Goal: Task Accomplishment & Management: Use online tool/utility

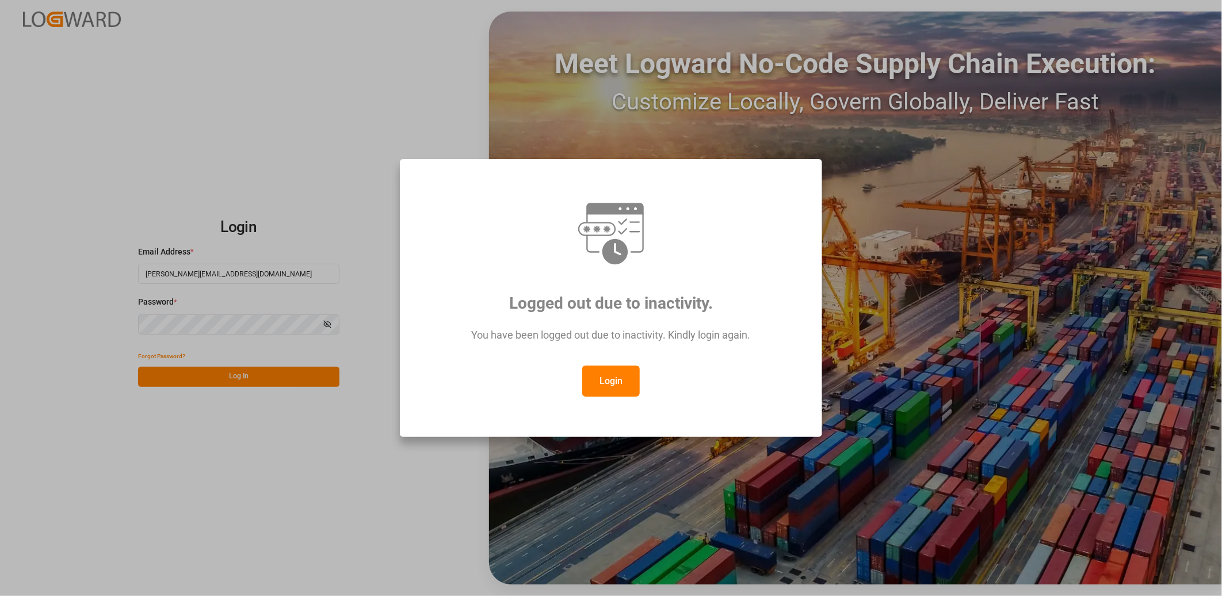
click at [622, 387] on button "Login" at bounding box center [611, 380] width 58 height 31
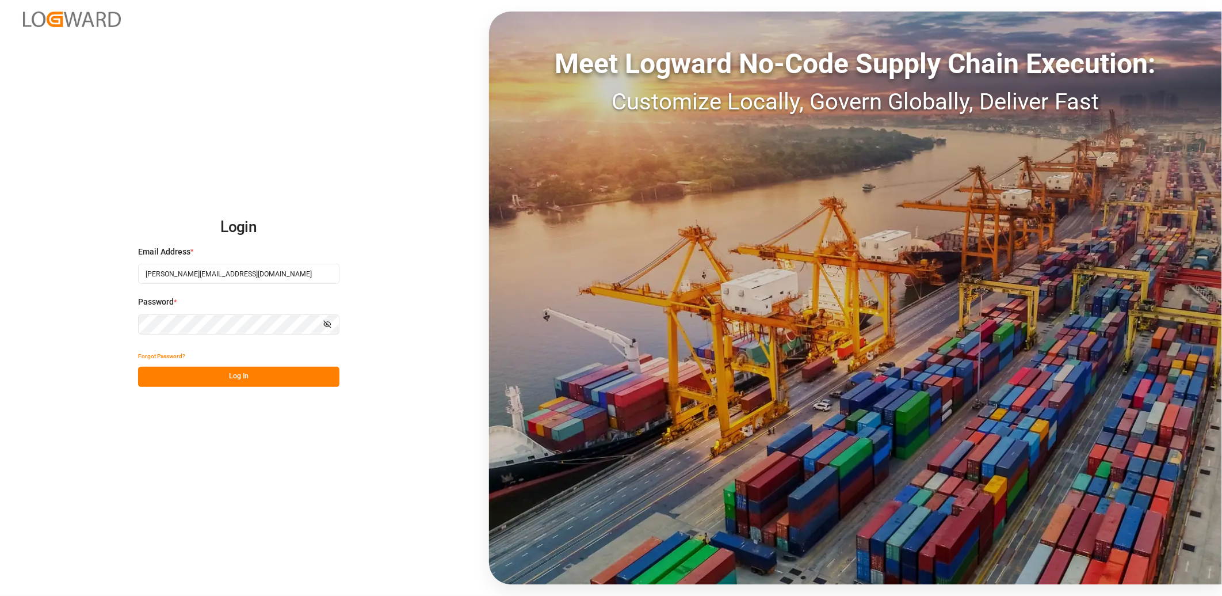
click at [254, 382] on button "Log In" at bounding box center [238, 377] width 201 height 20
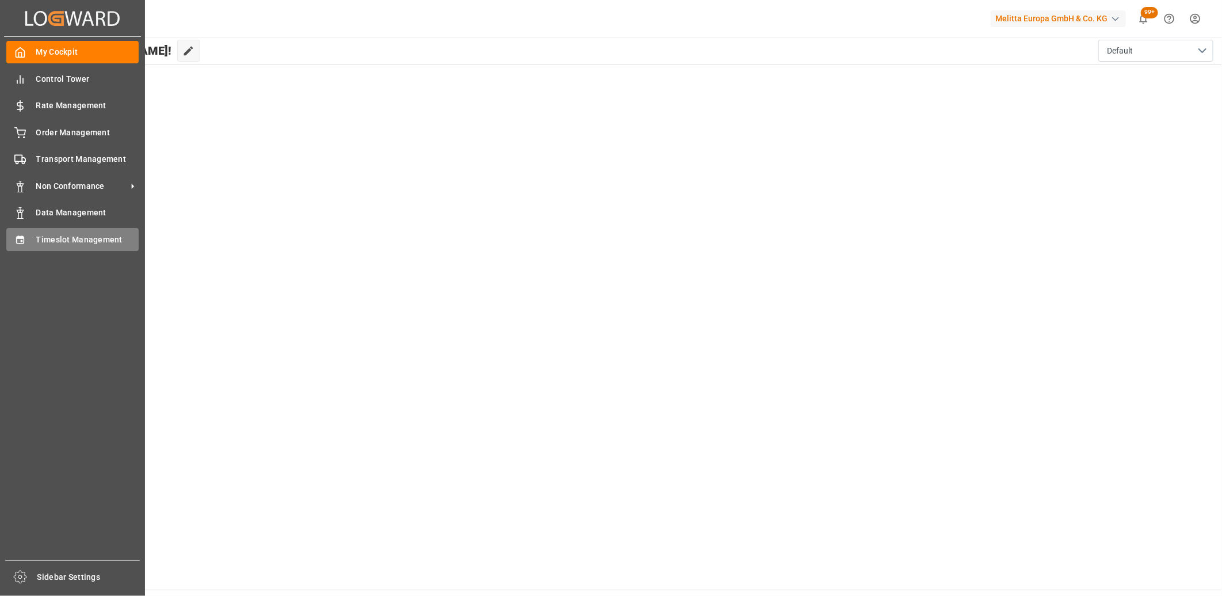
click at [16, 235] on icon at bounding box center [19, 239] width 7 height 8
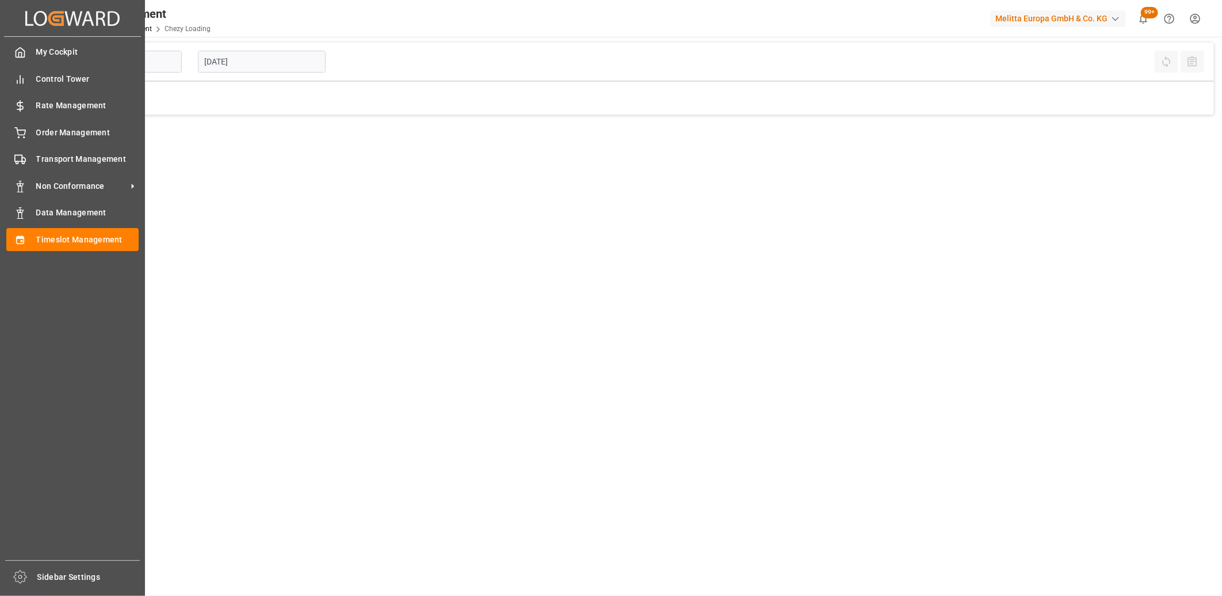
type input "Chezy Loading"
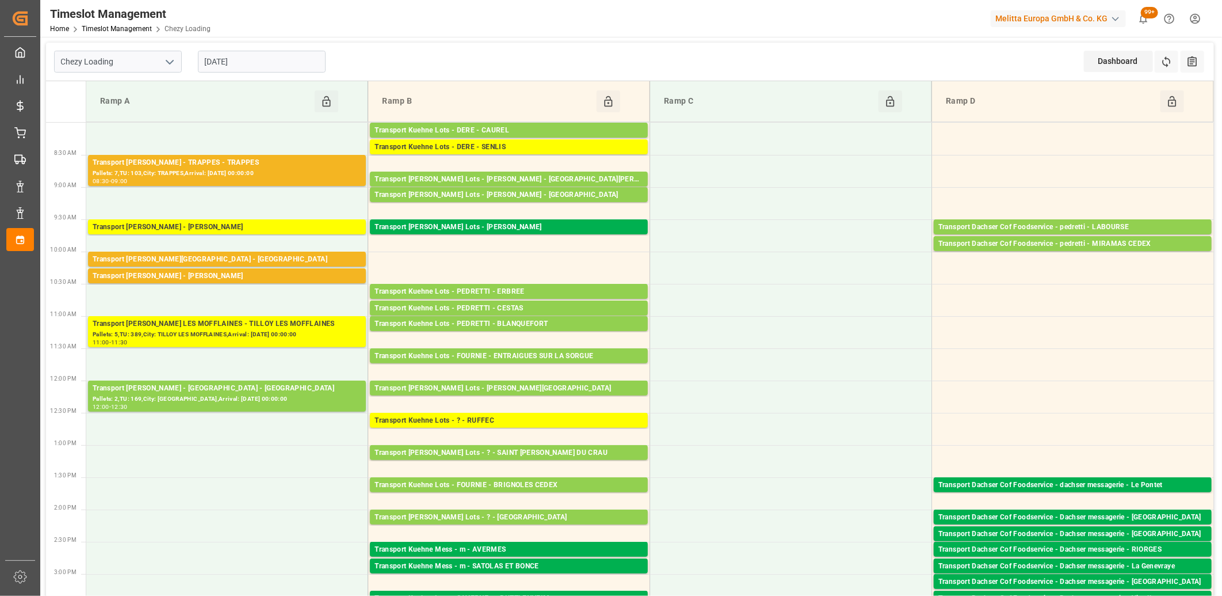
click at [296, 64] on input "05-09-2025" at bounding box center [262, 62] width 128 height 22
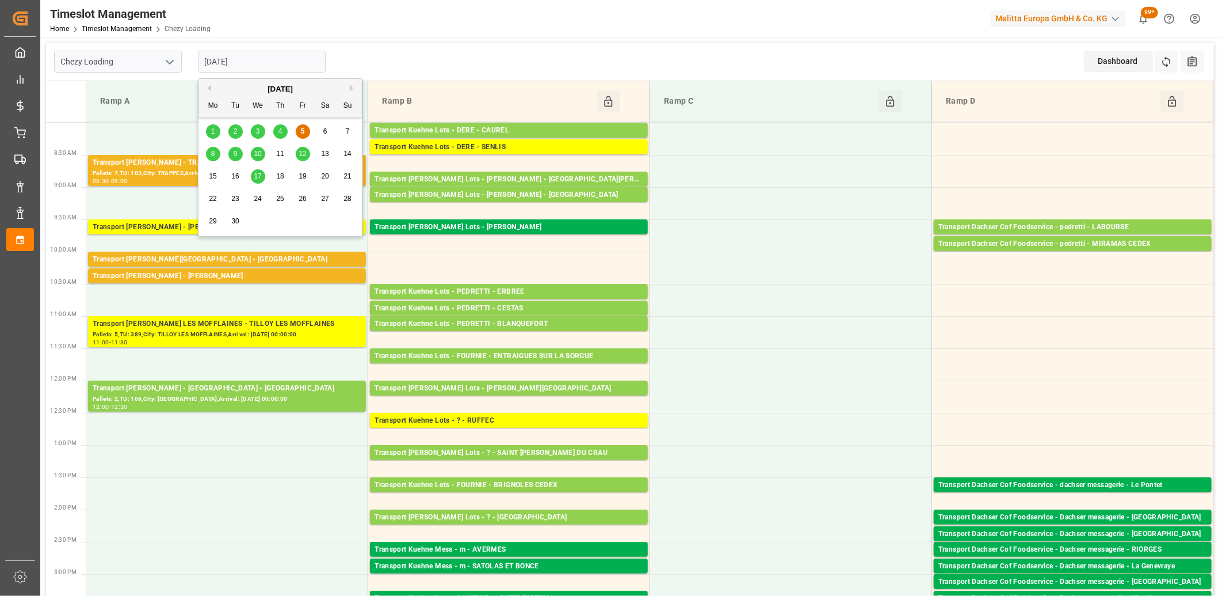
click at [209, 154] on div "8" at bounding box center [213, 154] width 14 height 14
type input "08-09-2025"
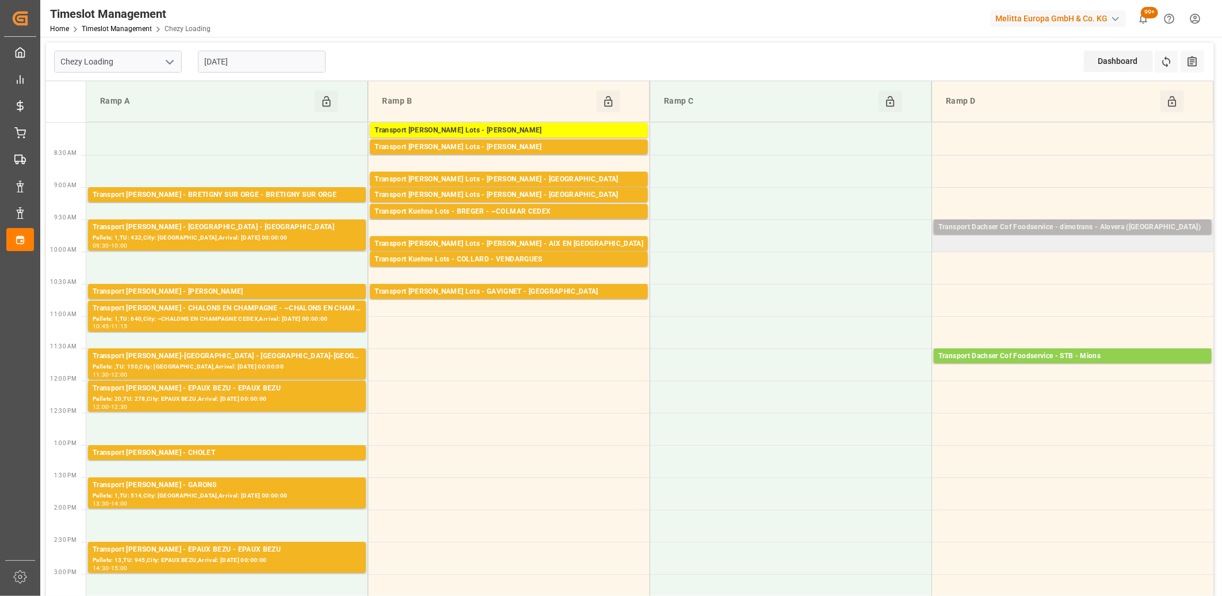
click at [979, 226] on div "Transport Dachser Cof Foodservice - dimotrans - Alovera (Guadalajara)" at bounding box center [1073, 228] width 269 height 12
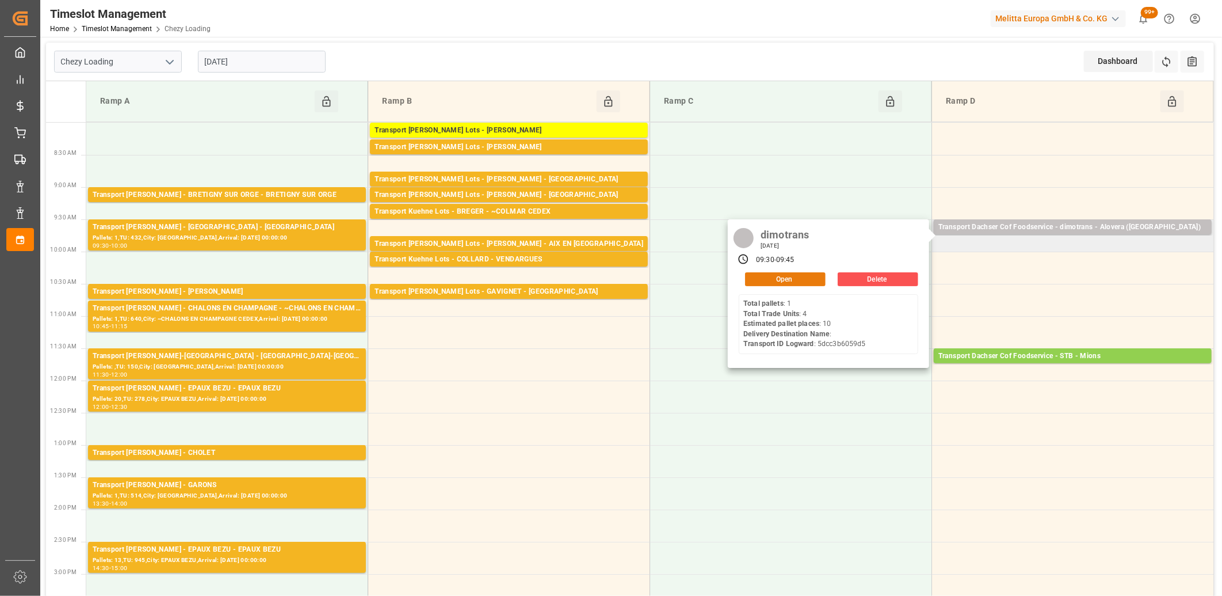
click at [794, 282] on button "Open" at bounding box center [785, 279] width 81 height 14
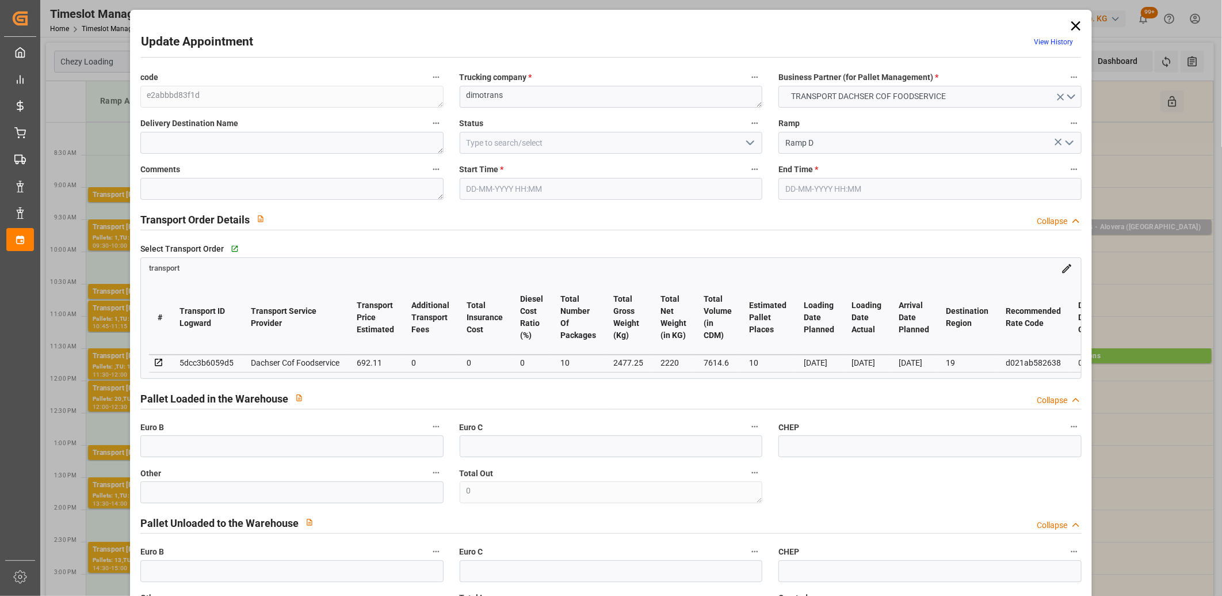
type input "08-09-2025 09:30"
type input "08-09-2025 09:45"
type input "01-09-2025 14:23"
type input "01-09-2025 11:32"
type input "10-09-2025"
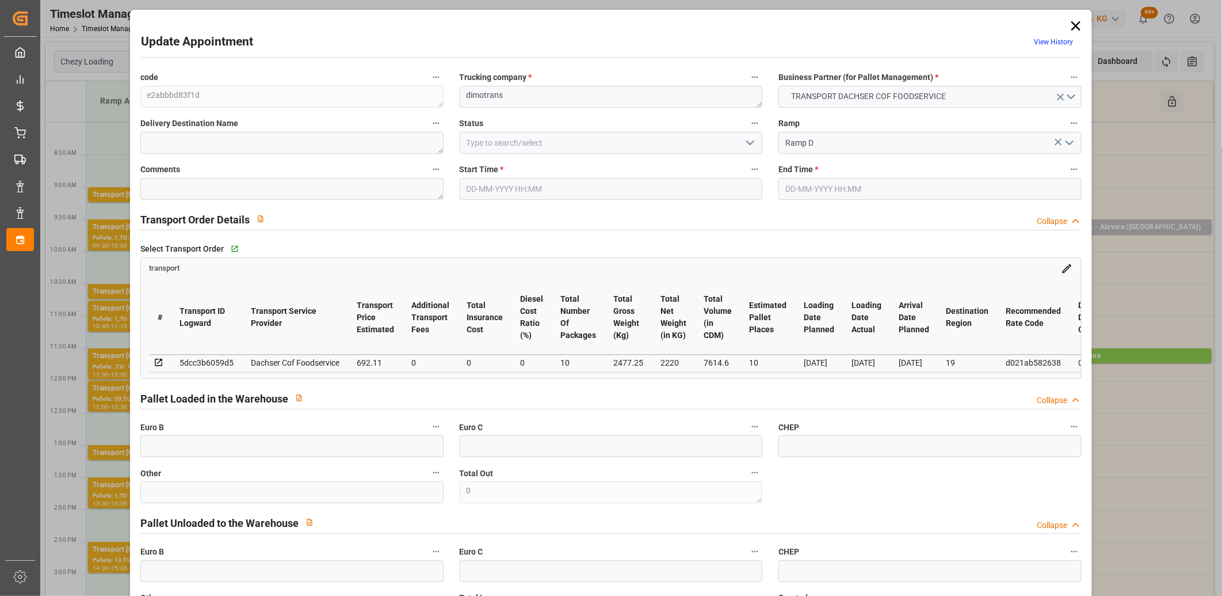
type input "01-09-2025"
type input "29-08-2025"
click at [748, 143] on icon "open menu" at bounding box center [750, 143] width 14 height 14
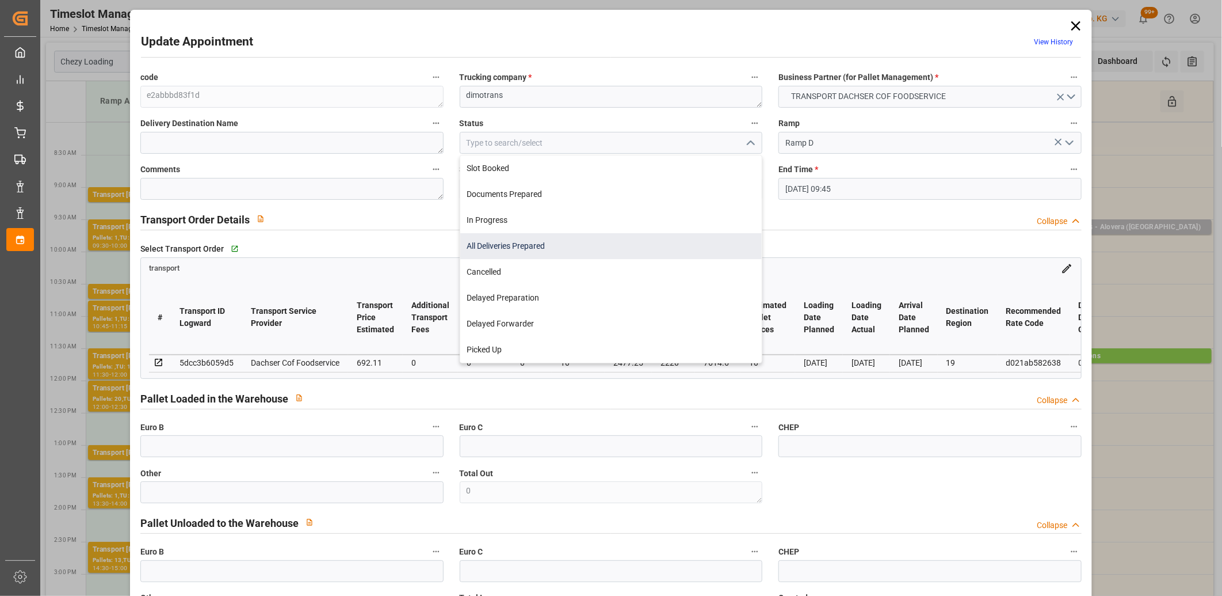
click at [680, 242] on div "All Deliveries Prepared" at bounding box center [611, 246] width 302 height 26
type input "All Deliveries Prepared"
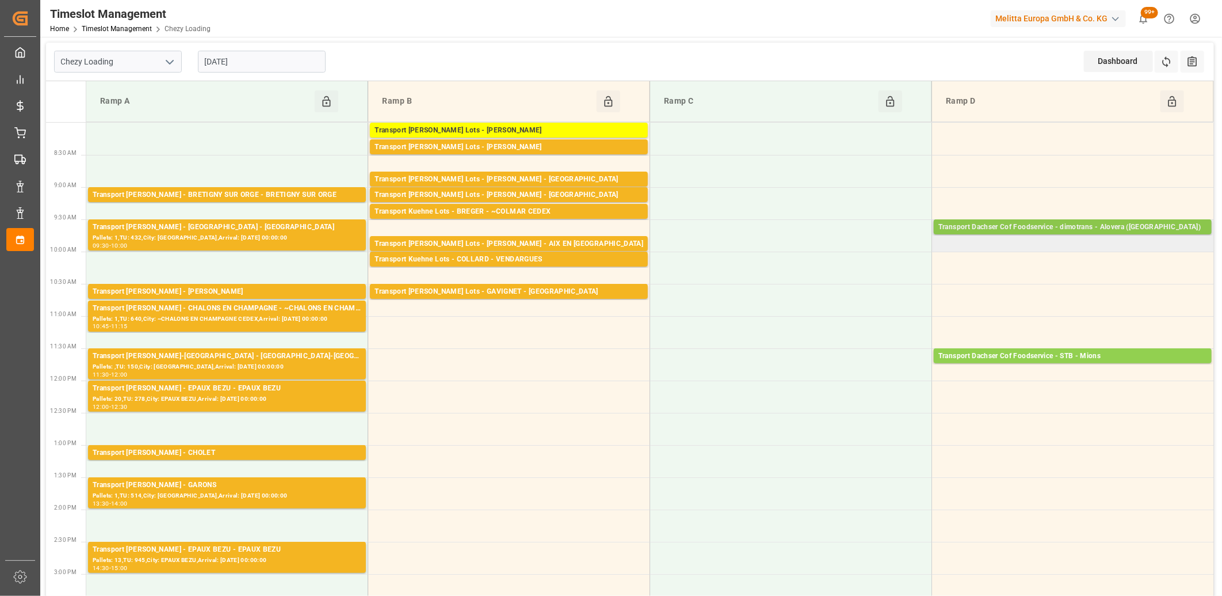
click at [1047, 231] on div "Transport Dachser Cof Foodservice - dimotrans - Alovera (Guadalajara)" at bounding box center [1073, 228] width 269 height 12
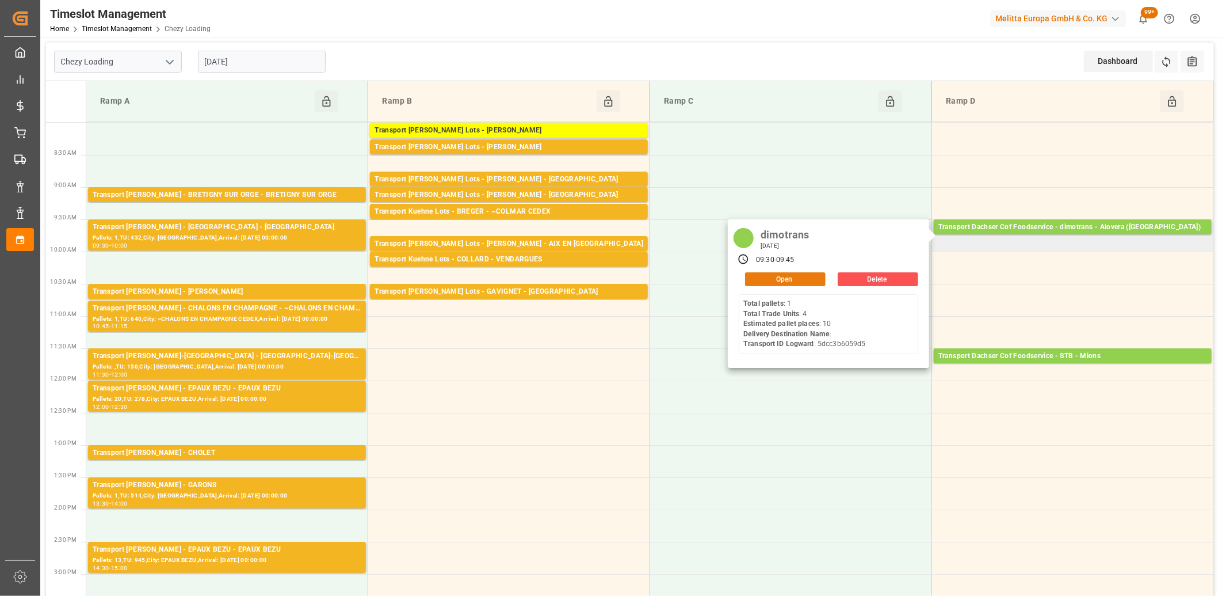
click at [812, 277] on button "Open" at bounding box center [785, 279] width 81 height 14
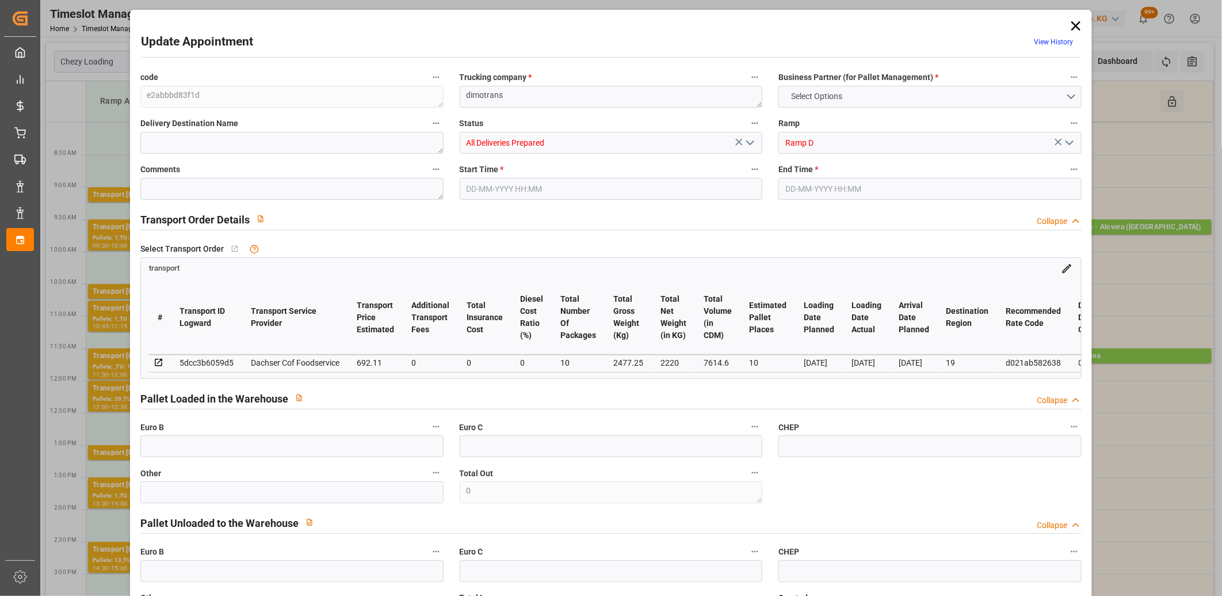
type input "10"
type input "692.11"
type input "0"
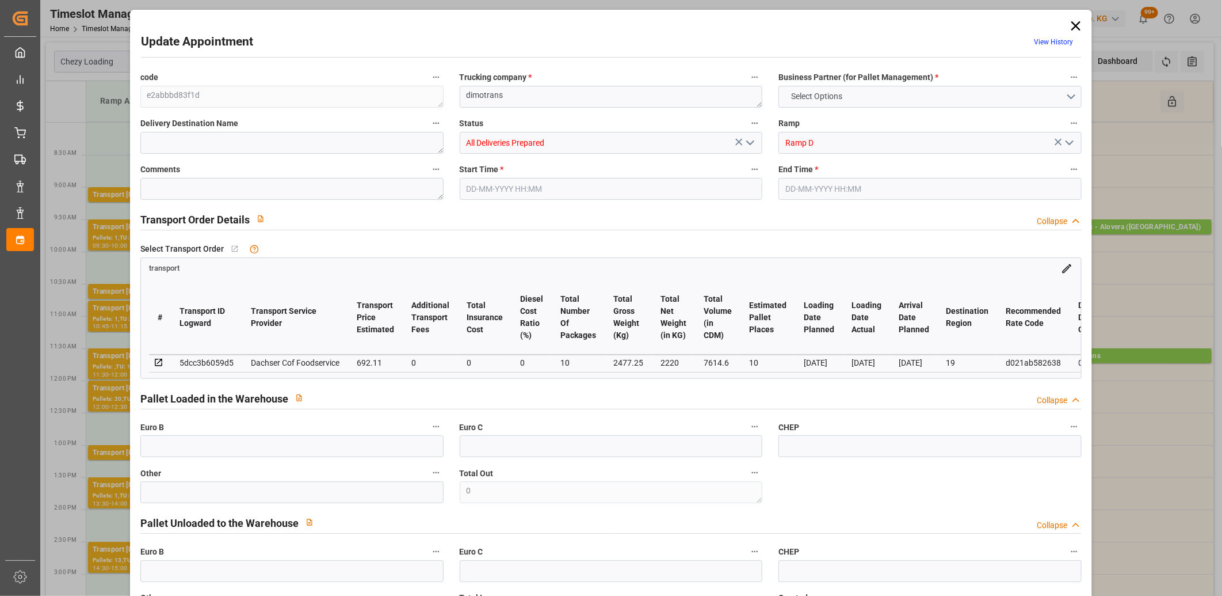
type input "673.7691"
type input "-18.3409"
type input "10"
type input "2220"
type input "2720"
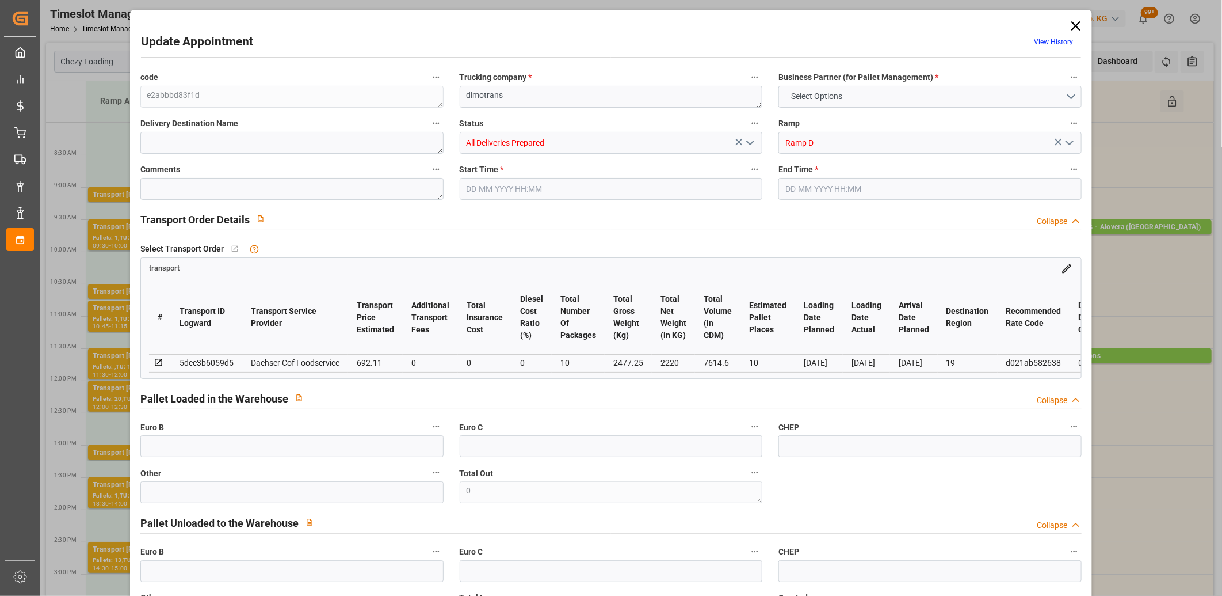
type input "7614.6"
type input "19"
type input "1"
type input "4"
type input "10"
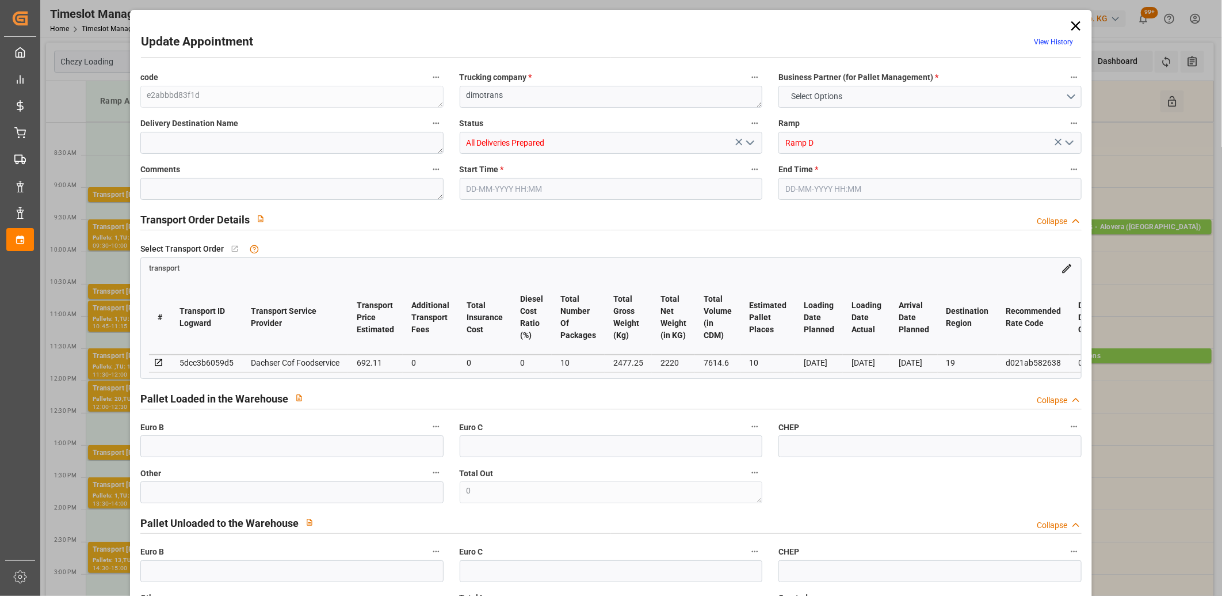
type input "101"
type input "2477.25"
type input "0"
type input "4710.8598"
type input "0"
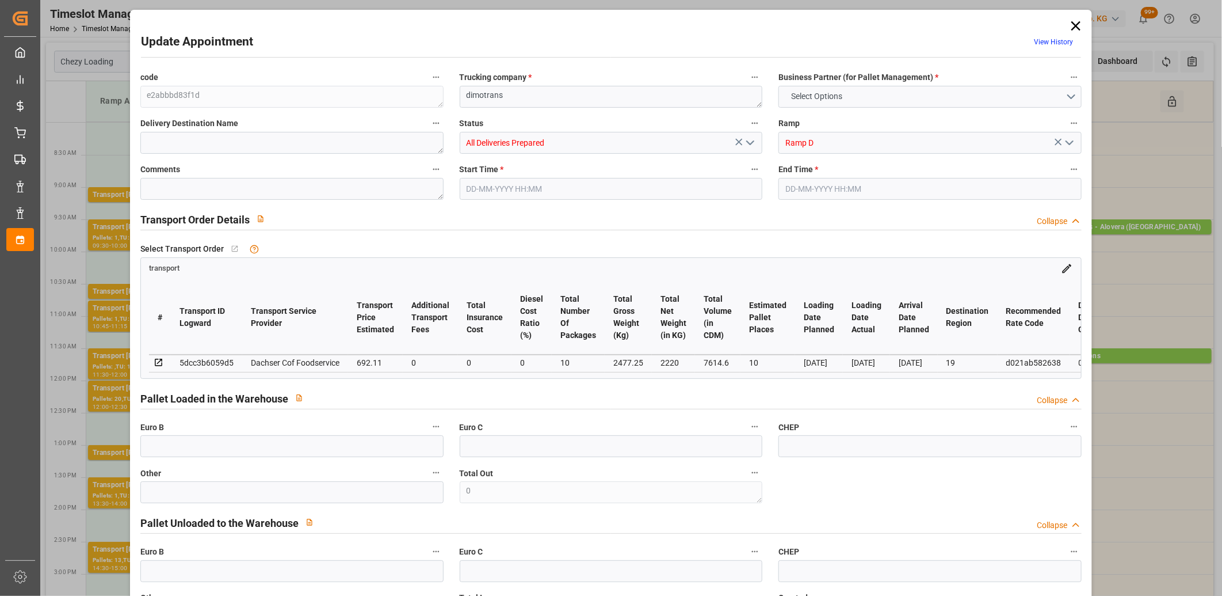
type input "0"
type input "21"
type input "35"
type input "08-09-2025 09:30"
type input "08-09-2025 09:45"
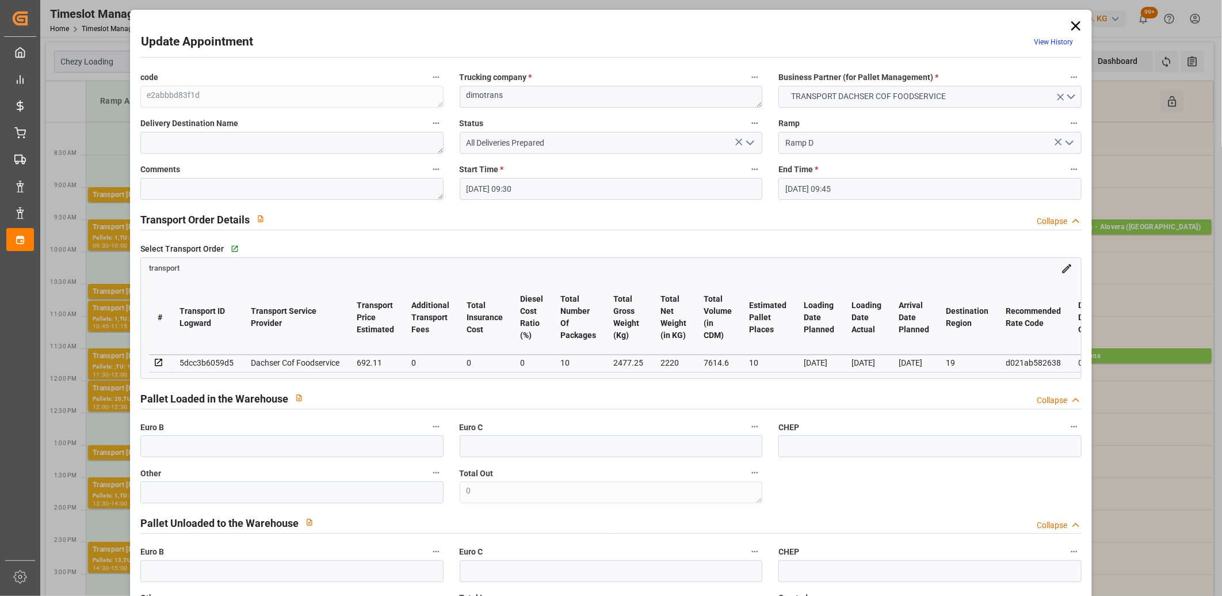
type input "01-09-2025 14:23"
type input "01-09-2025 11:32"
type input "10-09-2025"
type input "01-09-2025"
type input "29-08-2025"
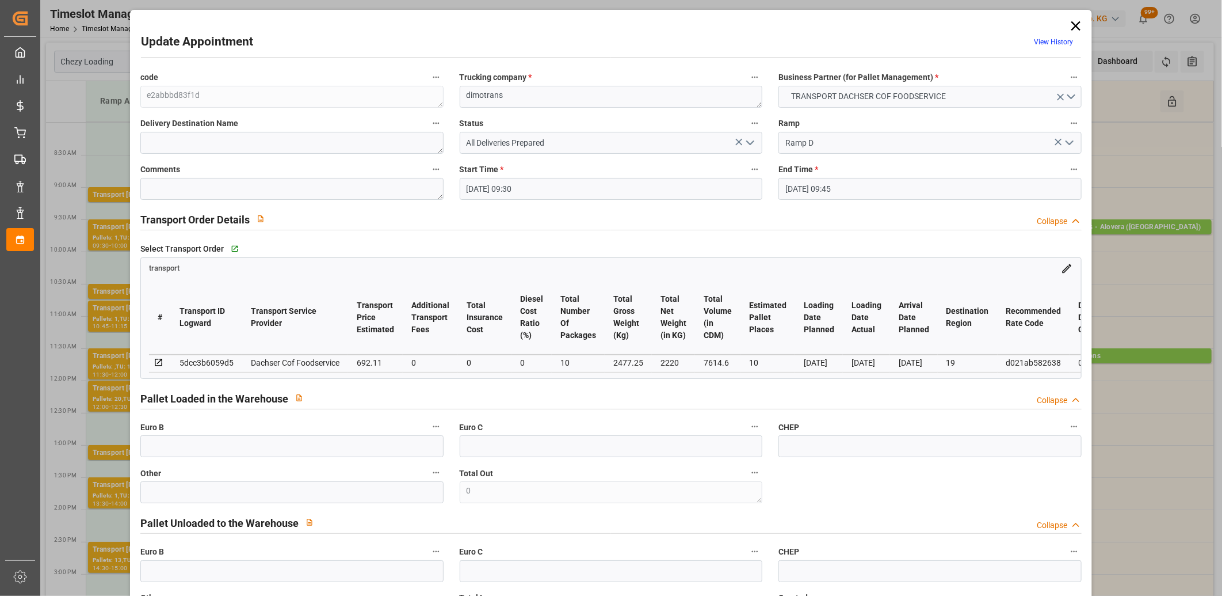
click at [1072, 24] on icon at bounding box center [1075, 25] width 9 height 9
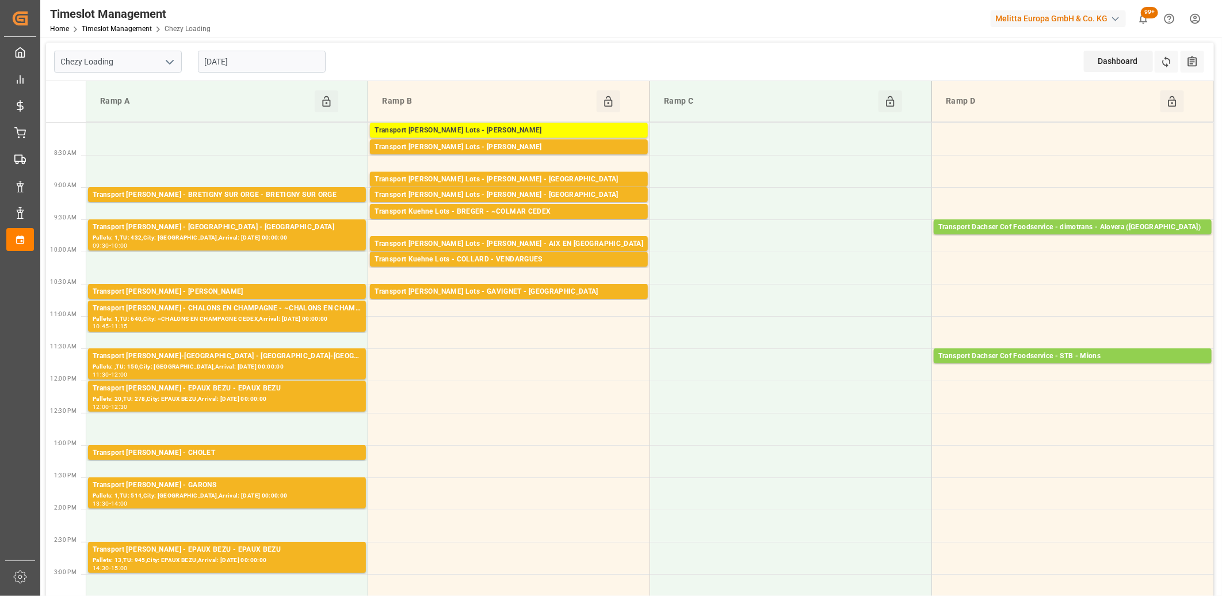
click at [254, 63] on input "08-09-2025" at bounding box center [262, 62] width 128 height 22
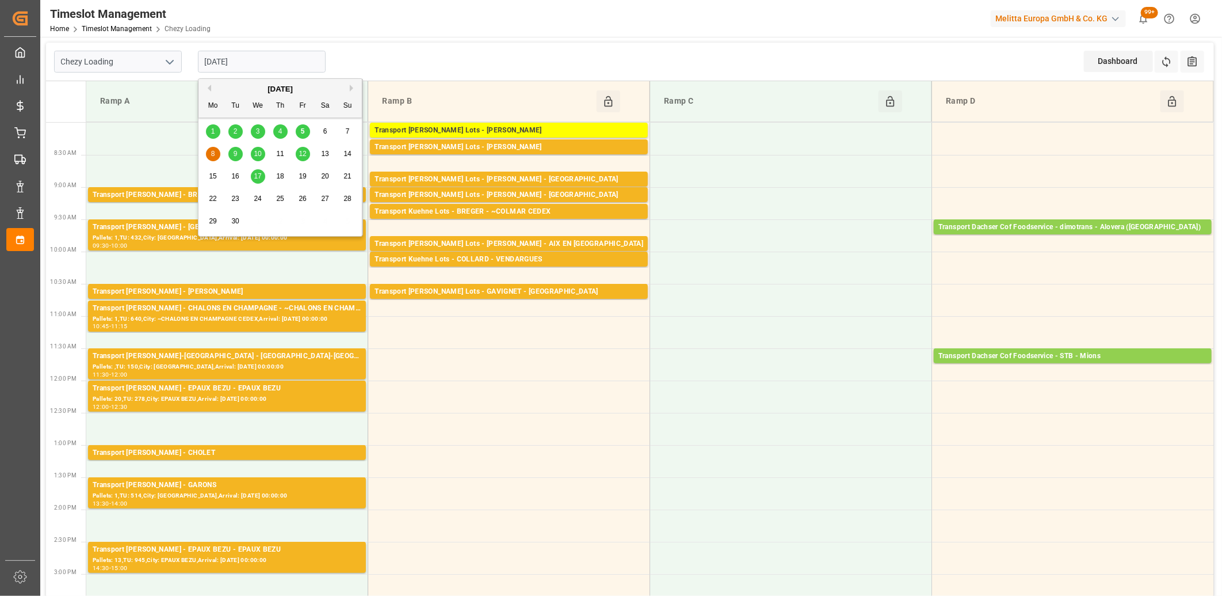
click at [298, 130] on div "5" at bounding box center [303, 132] width 14 height 14
type input "[DATE]"
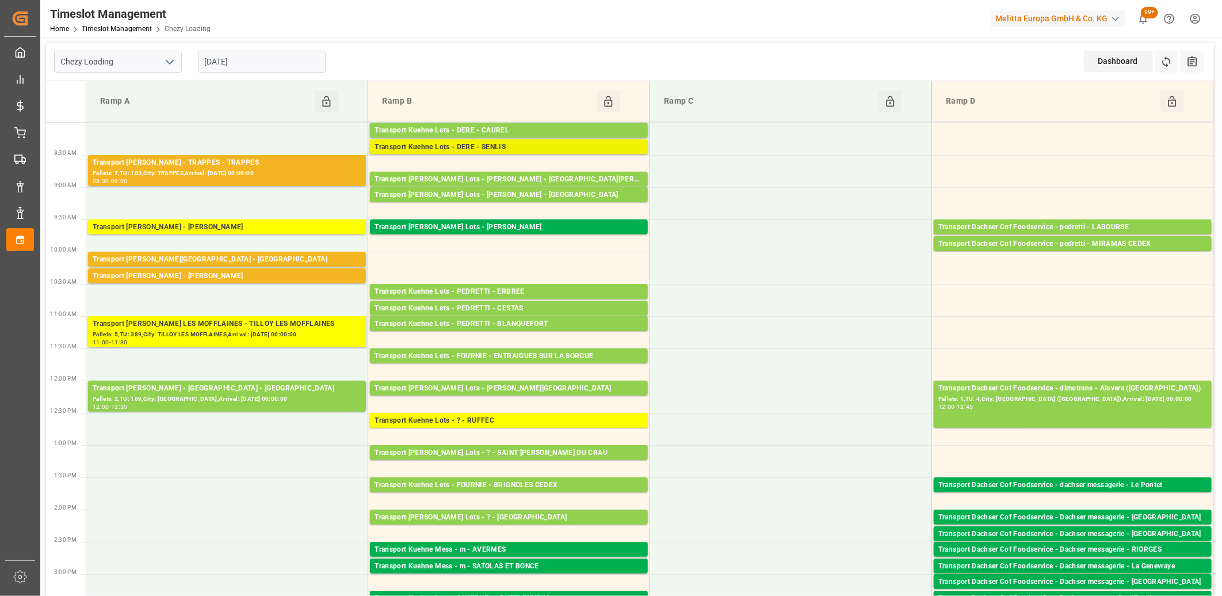
click at [489, 146] on div "Transport Kuehne Lots - DERE - SENLIS" at bounding box center [509, 148] width 269 height 12
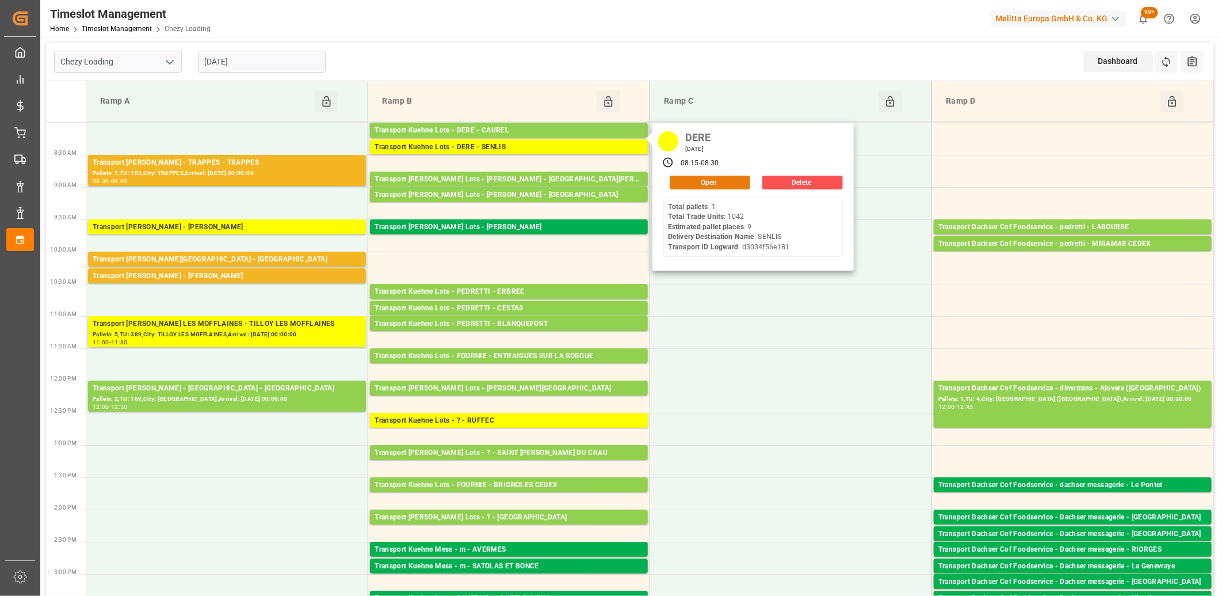
click at [676, 181] on button "Open" at bounding box center [710, 183] width 81 height 14
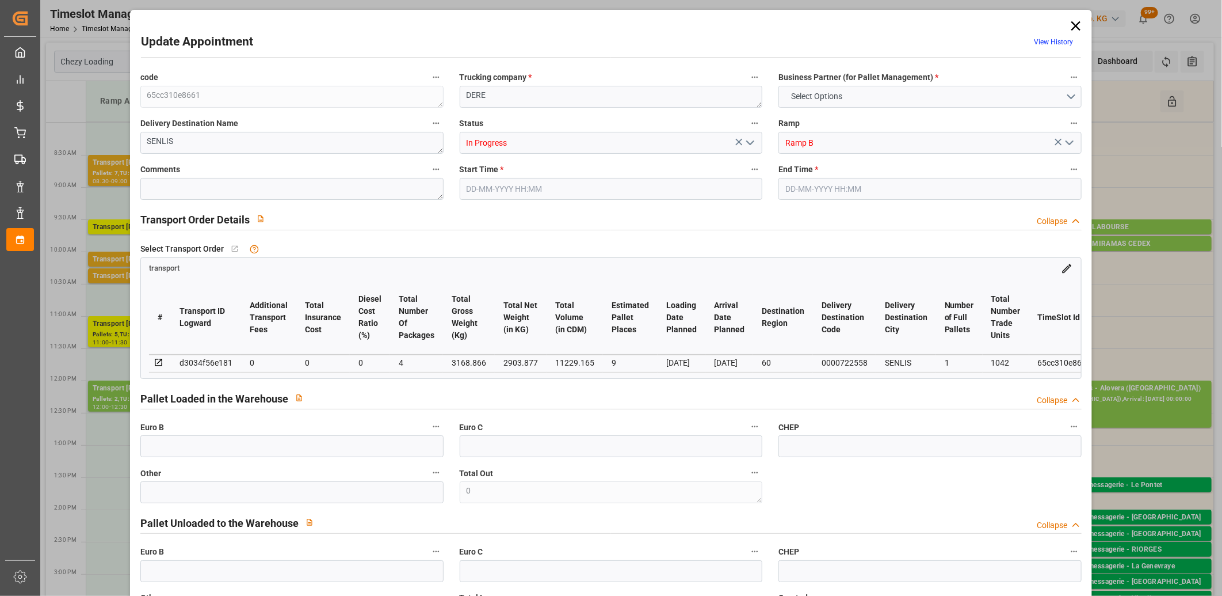
type input "9"
type input "0"
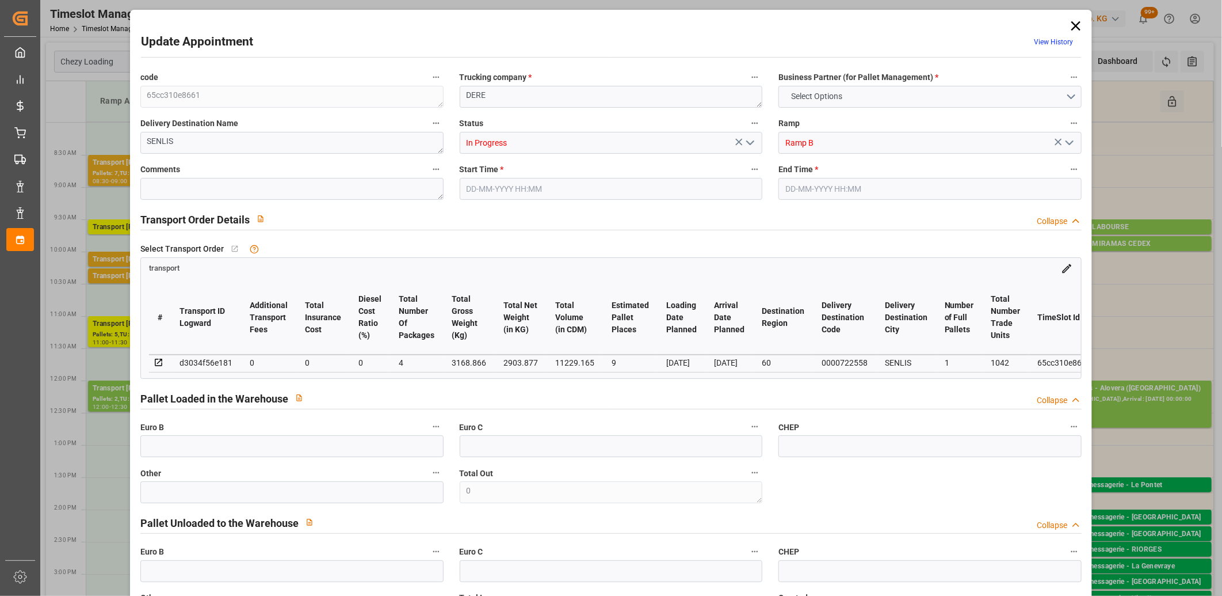
type input "4"
type input "2903.877"
type input "3428.186"
type input "11229.165"
type input "60"
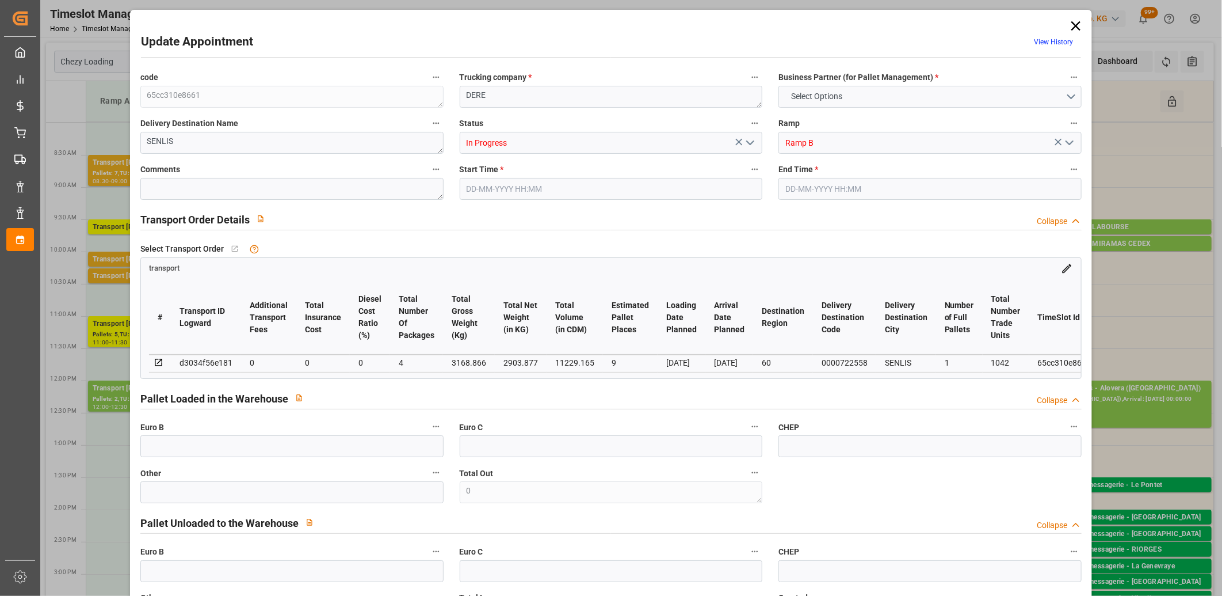
type input "1"
type input "1042"
type input "9"
type input "101"
type input "3168.866"
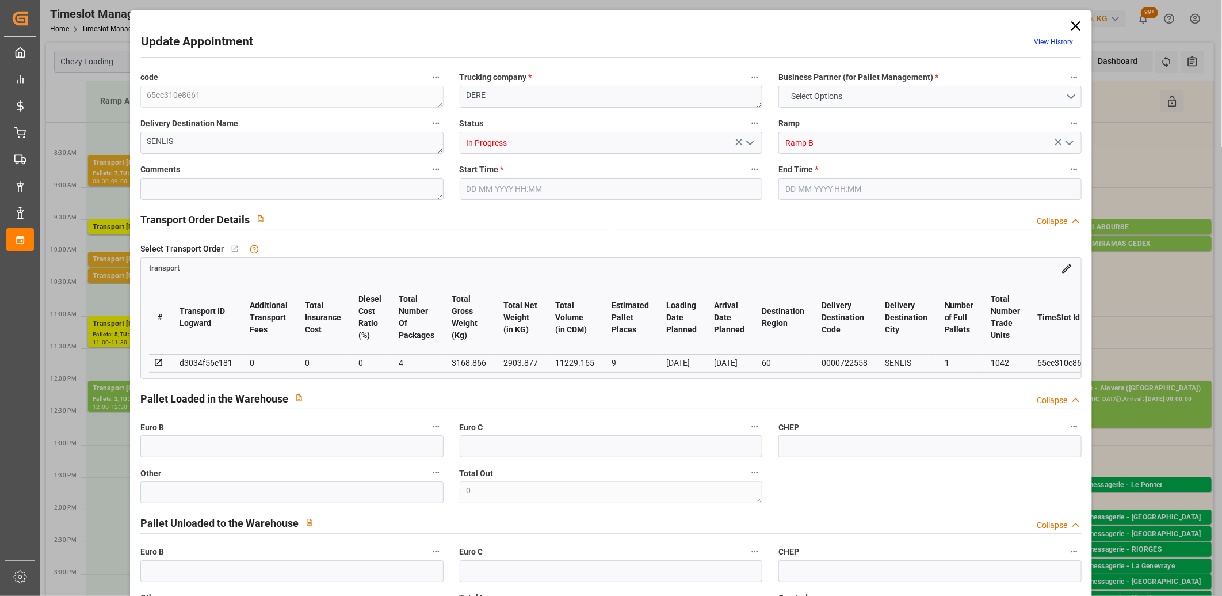
type input "0"
type input "4710.8598"
type input "0"
type input "21"
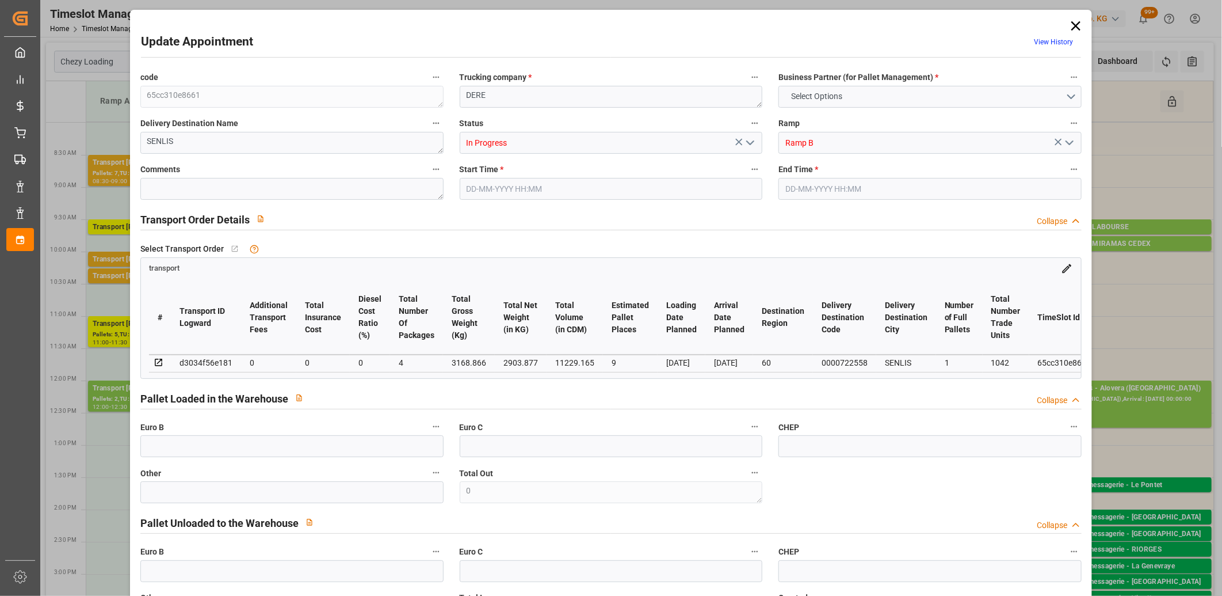
type input "35"
type input "05-09-2025 08:15"
type input "05-09-2025 08:30"
type input "03-09-2025 12:12"
type input "03-09-2025 11:27"
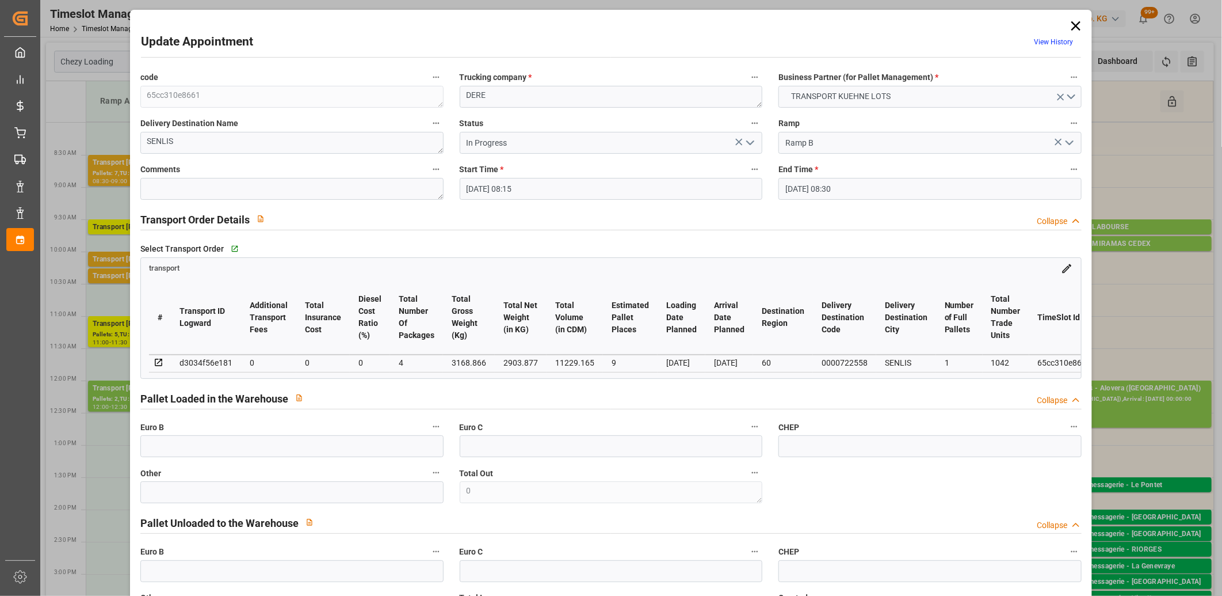
type input "10-09-2025"
type input "08-09-2025"
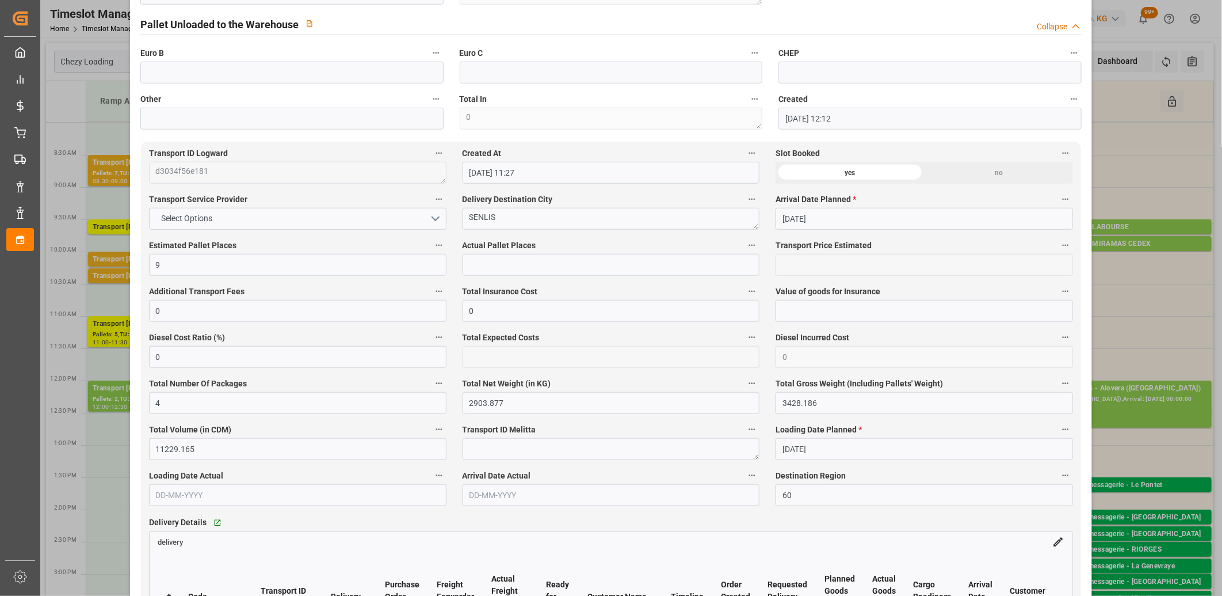
scroll to position [703, 0]
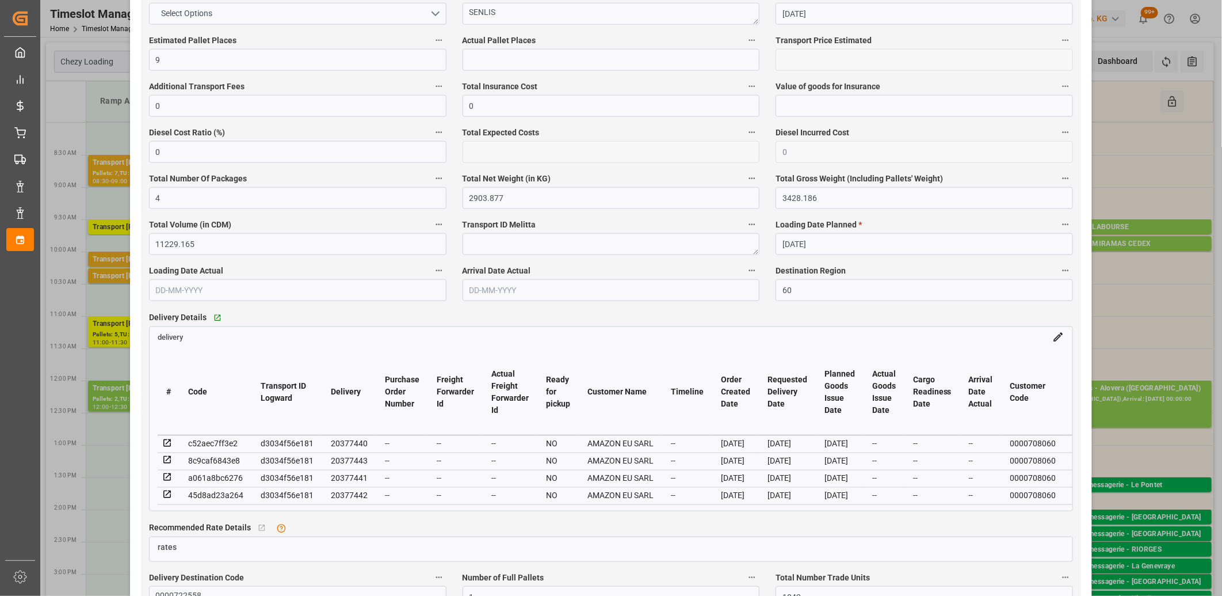
click at [169, 478] on icon at bounding box center [167, 477] width 10 height 10
click at [165, 441] on icon at bounding box center [166, 442] width 7 height 7
click at [166, 495] on icon at bounding box center [167, 494] width 10 height 10
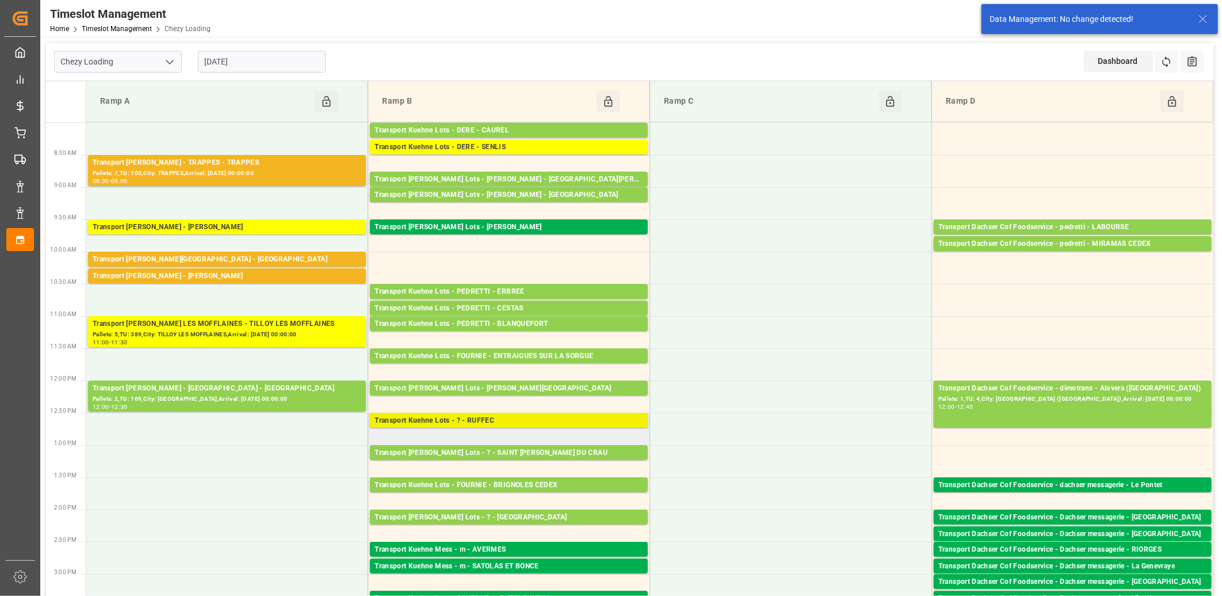
click at [436, 421] on div "Transport Kuehne Lots - ? - RUFFEC" at bounding box center [509, 421] width 269 height 12
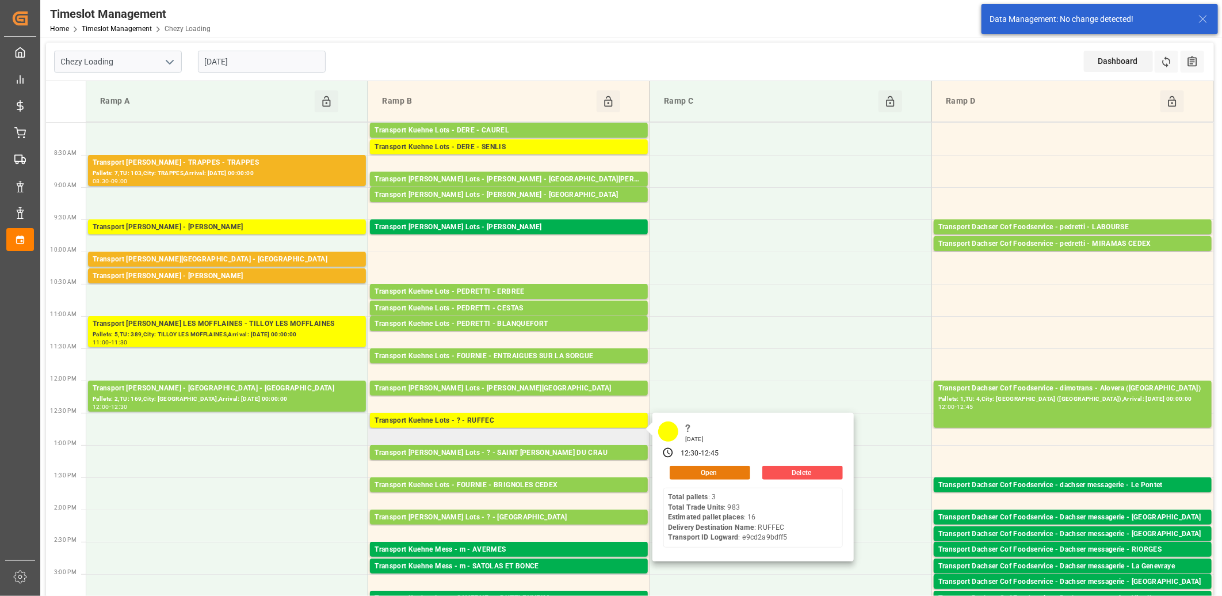
click at [680, 470] on button "Open" at bounding box center [710, 473] width 81 height 14
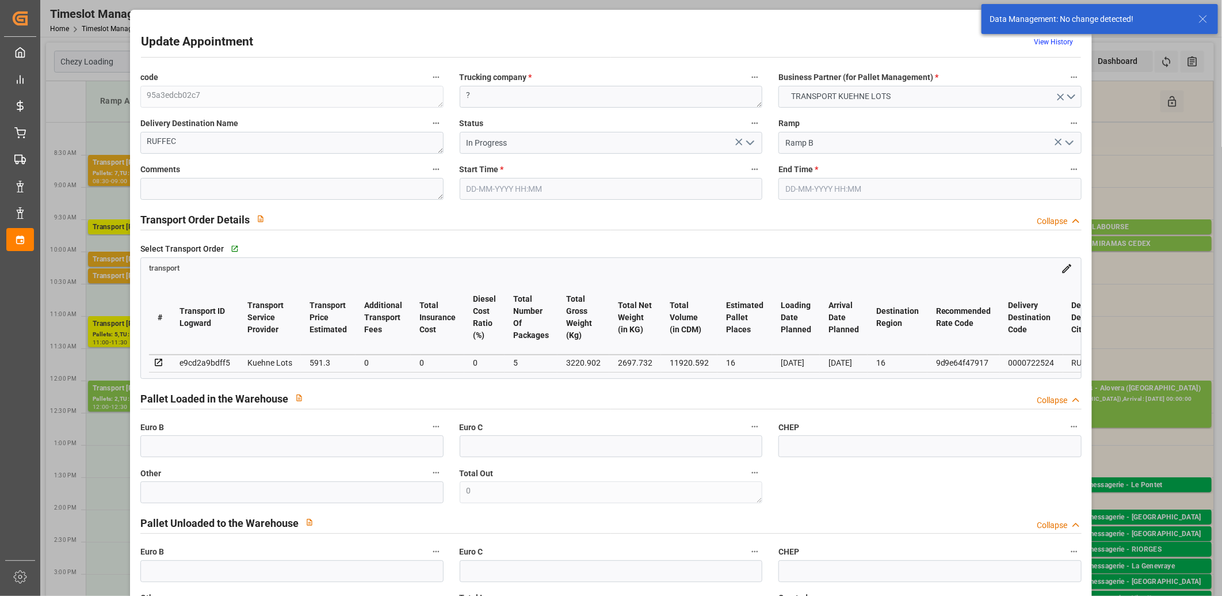
type input "16"
type input "591.3"
type input "0"
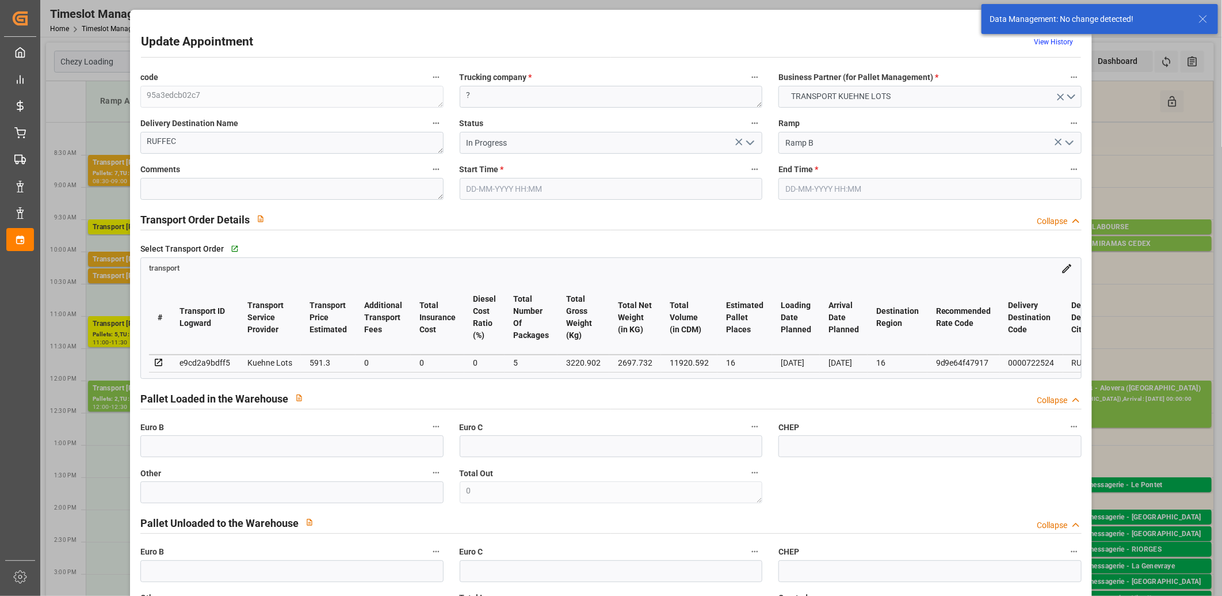
type input "591.3"
type input "0"
type input "5"
type input "2697.732"
type input "4665.158"
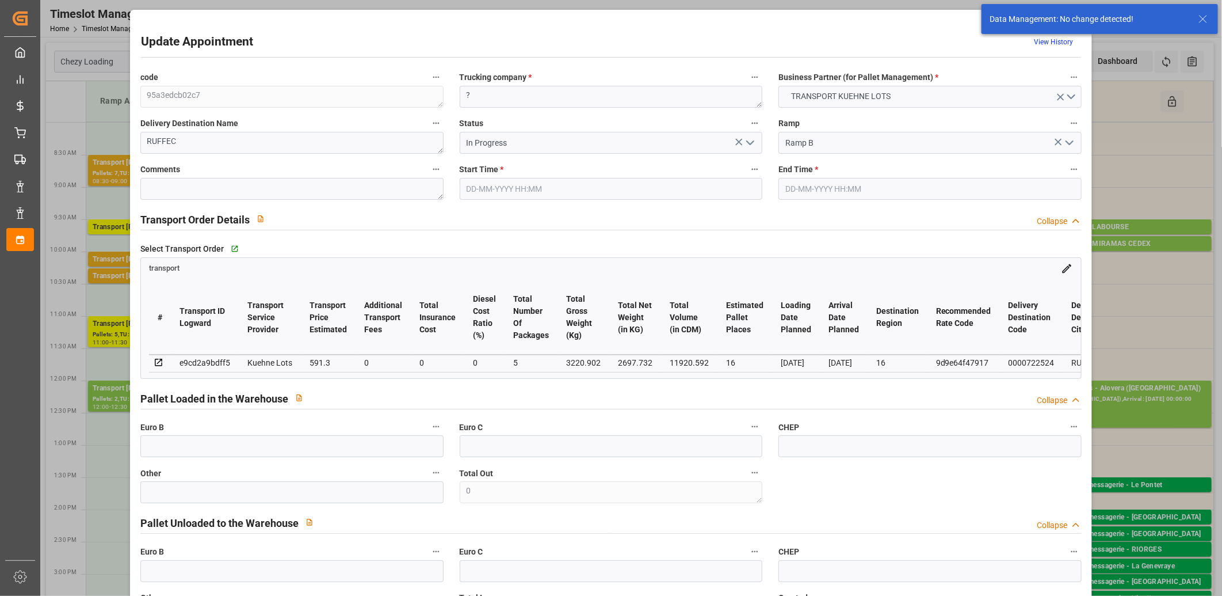
type input "11920.592"
type input "16"
type input "3"
type input "983"
type input "62"
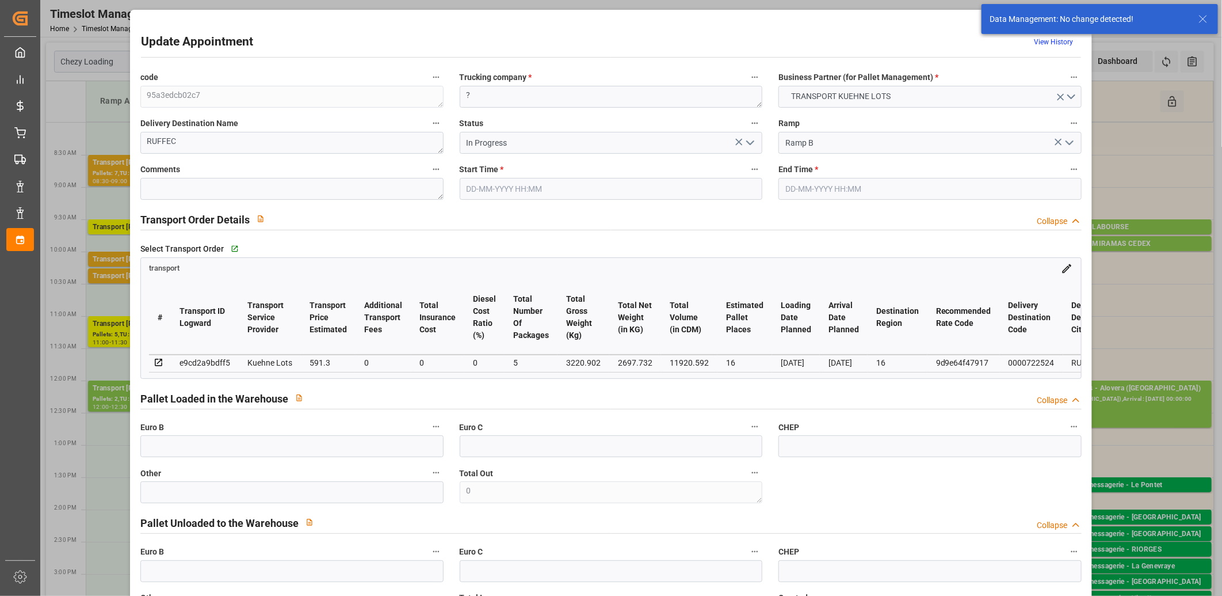
type input "101"
type input "3220.902"
type input "0"
type input "4710.8598"
type input "0"
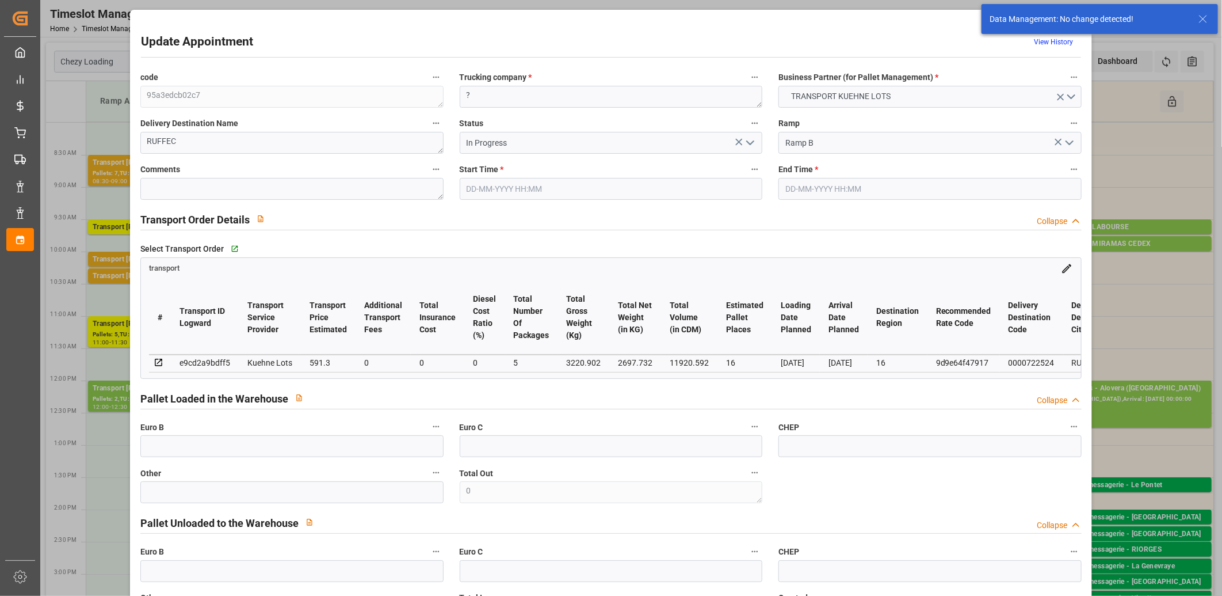
type input "0"
type input "21"
type input "35"
type input "05-09-2025 12:30"
type input "05-09-2025 12:45"
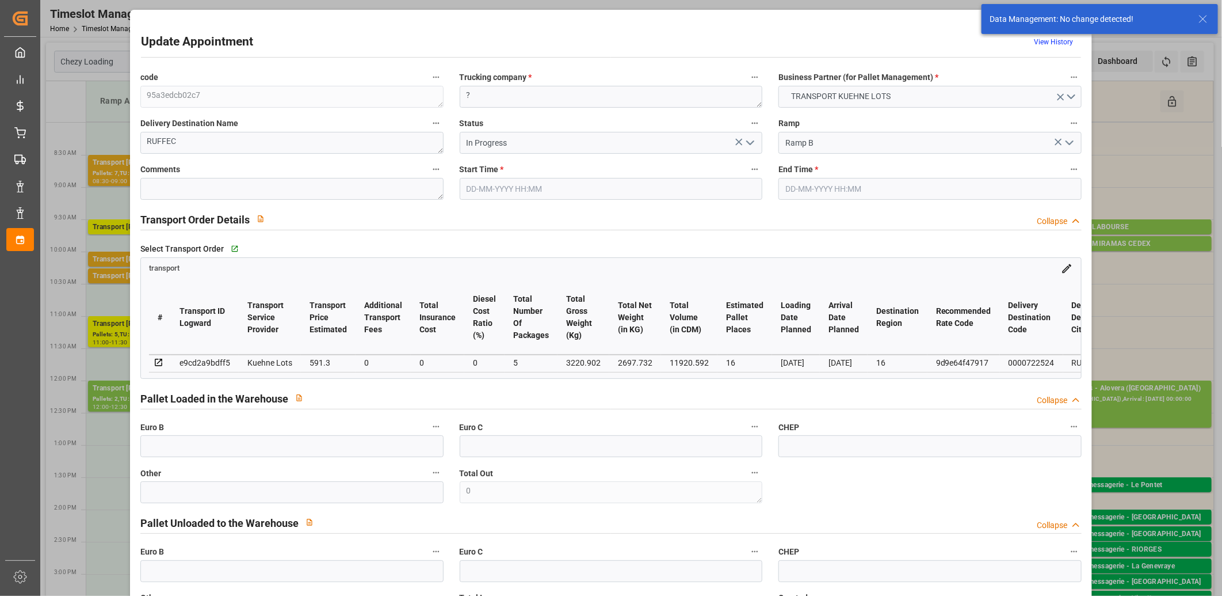
type input "04-09-2025 13:10"
type input "04-09-2025 11:30"
type input "[DATE]"
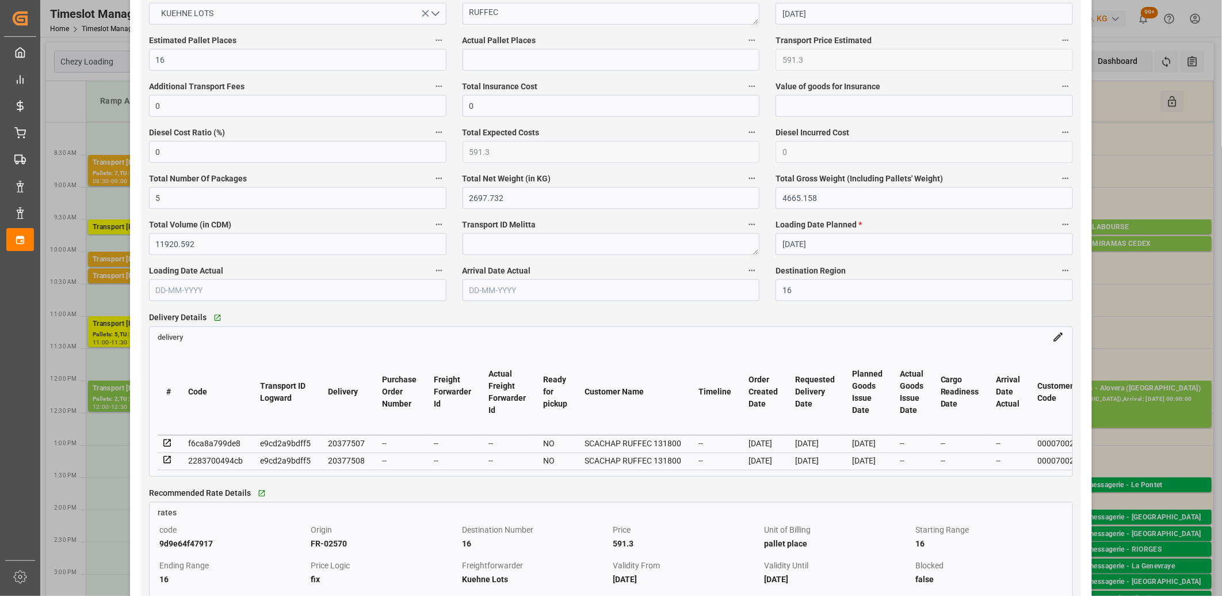
click at [165, 461] on icon at bounding box center [167, 460] width 10 height 10
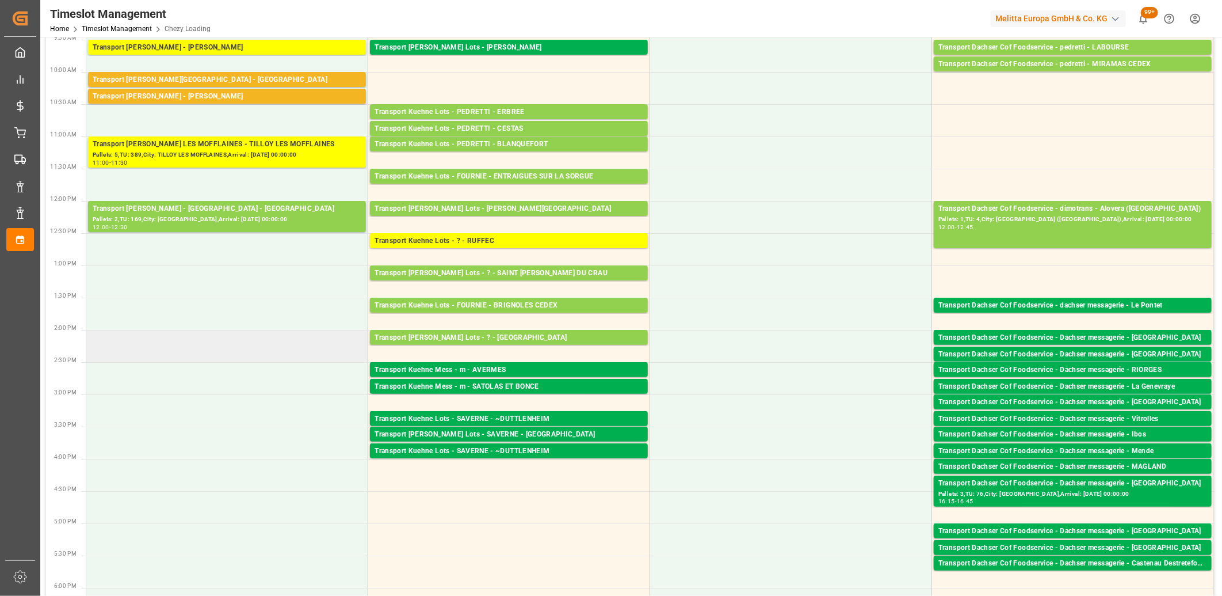
scroll to position [0, 0]
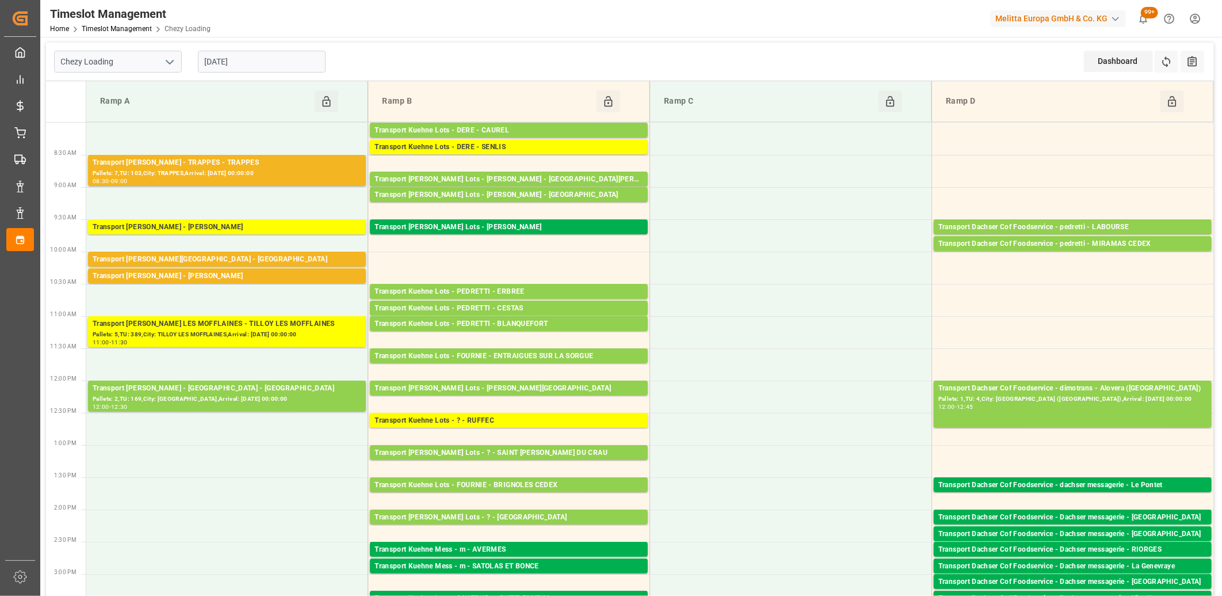
click at [311, 59] on input "[DATE]" at bounding box center [262, 62] width 128 height 22
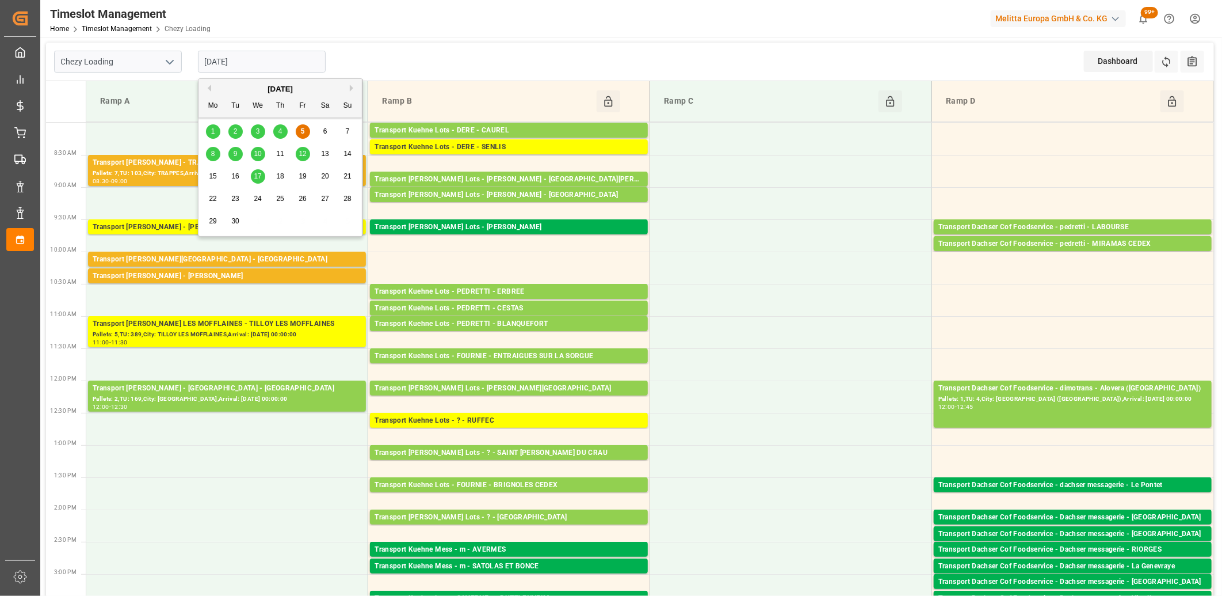
click at [210, 157] on div "8" at bounding box center [213, 154] width 14 height 14
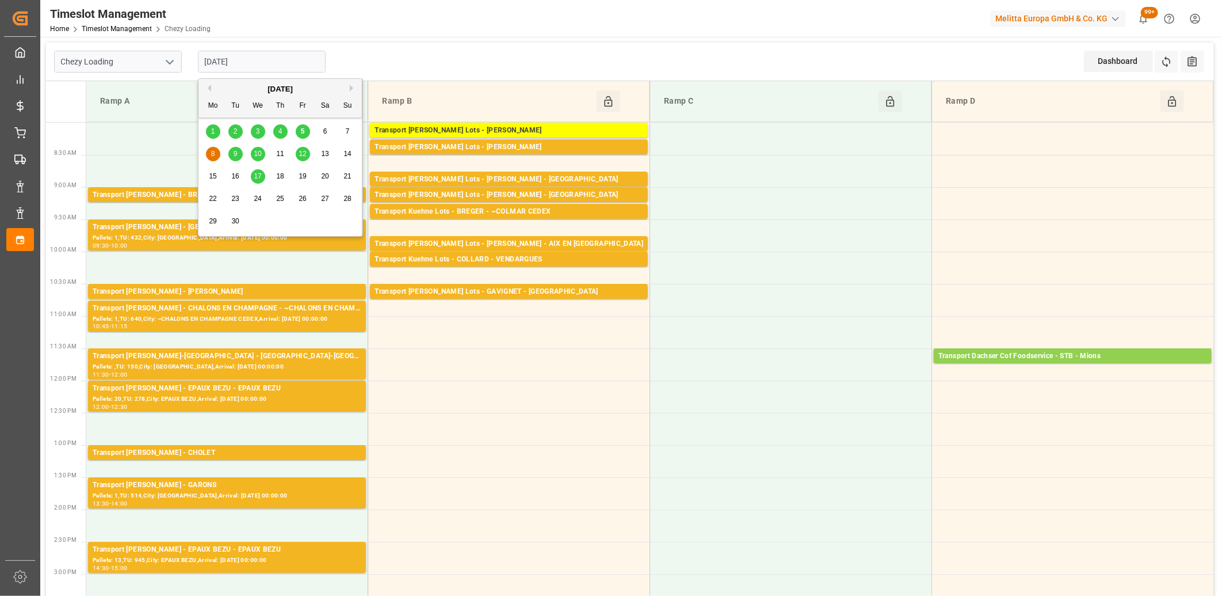
click at [277, 63] on input "08-09-2025" at bounding box center [262, 62] width 128 height 22
click at [257, 152] on span "10" at bounding box center [257, 154] width 7 height 8
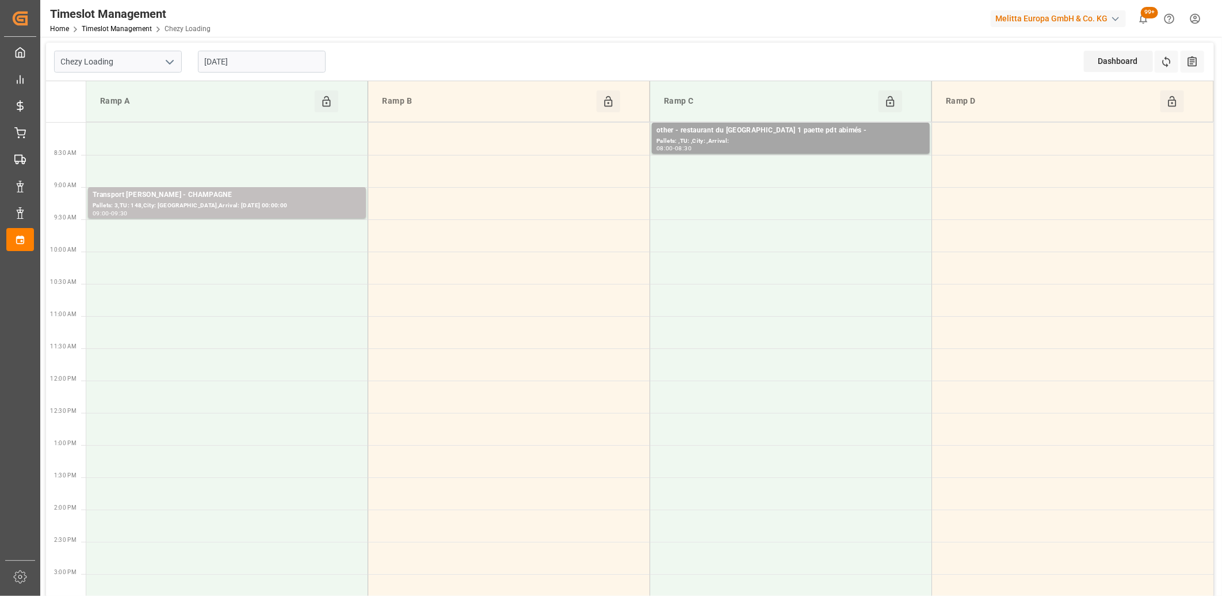
click at [275, 56] on input "10-09-2025" at bounding box center [262, 62] width 128 height 22
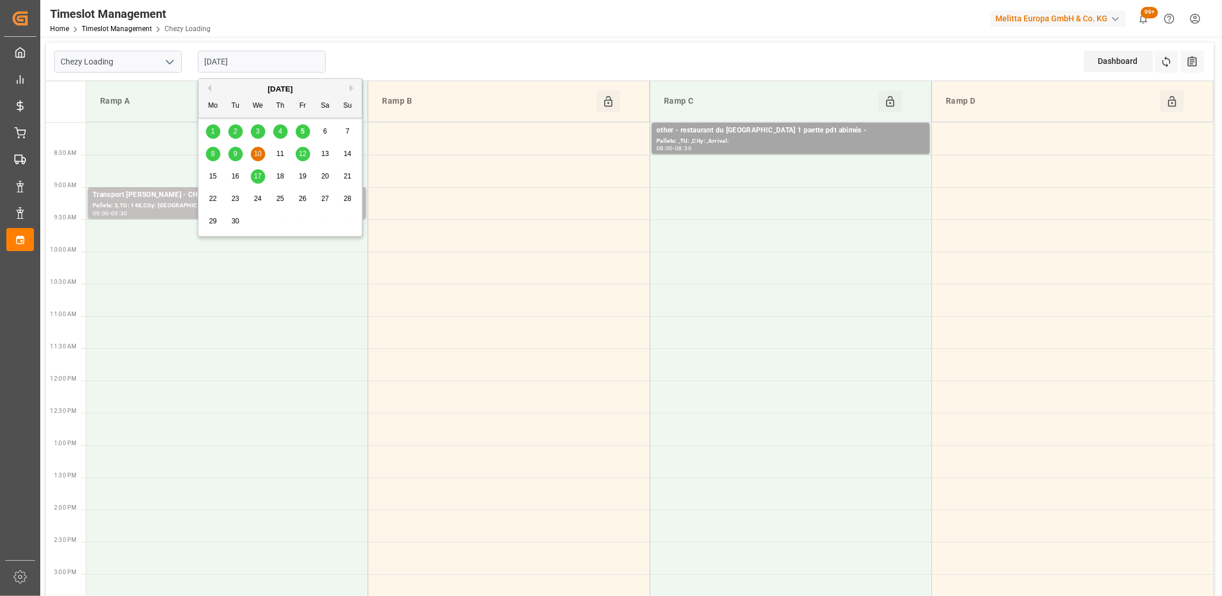
click at [234, 154] on span "9" at bounding box center [236, 154] width 4 height 8
type input "[DATE]"
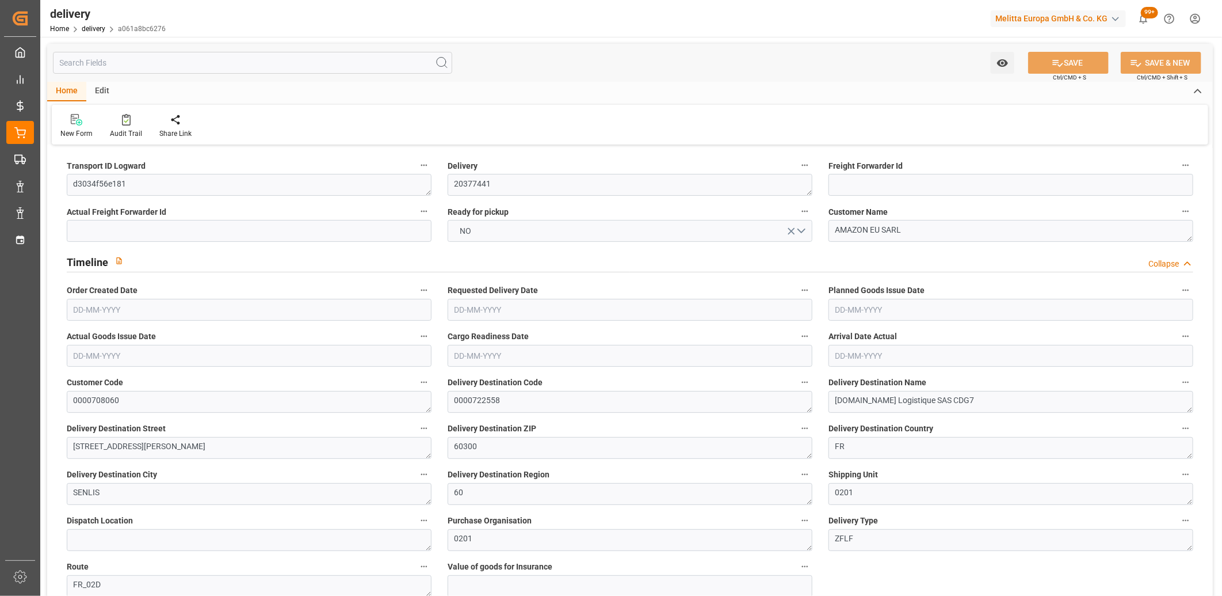
type input "[DATE]"
type input "03-09-2025 11:01"
click at [552, 226] on button "NO" at bounding box center [630, 231] width 365 height 22
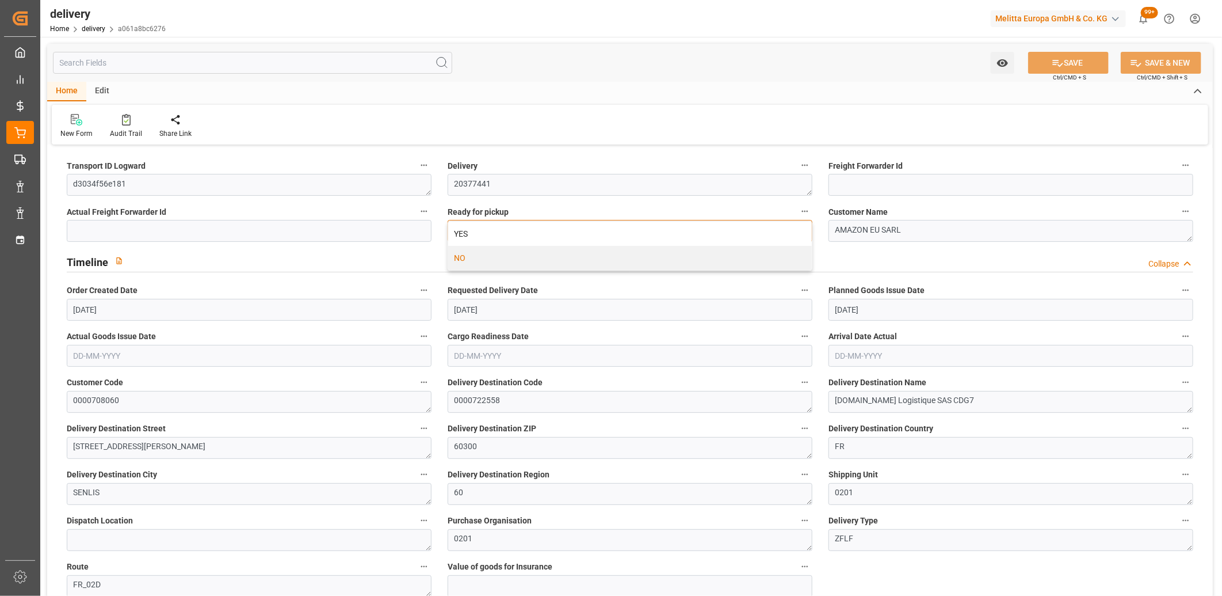
click at [552, 226] on div "YES" at bounding box center [630, 234] width 364 height 24
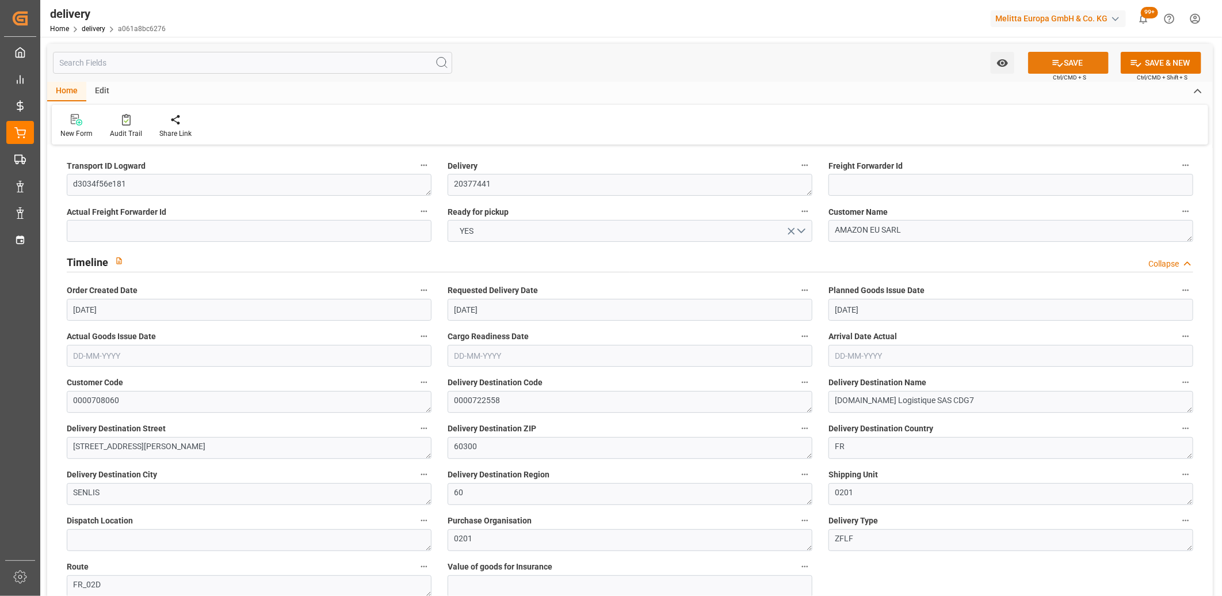
click at [1052, 60] on icon at bounding box center [1058, 63] width 12 height 12
type input "05-09-2025"
type input "[DATE]"
type input "03-09-2025 11:01"
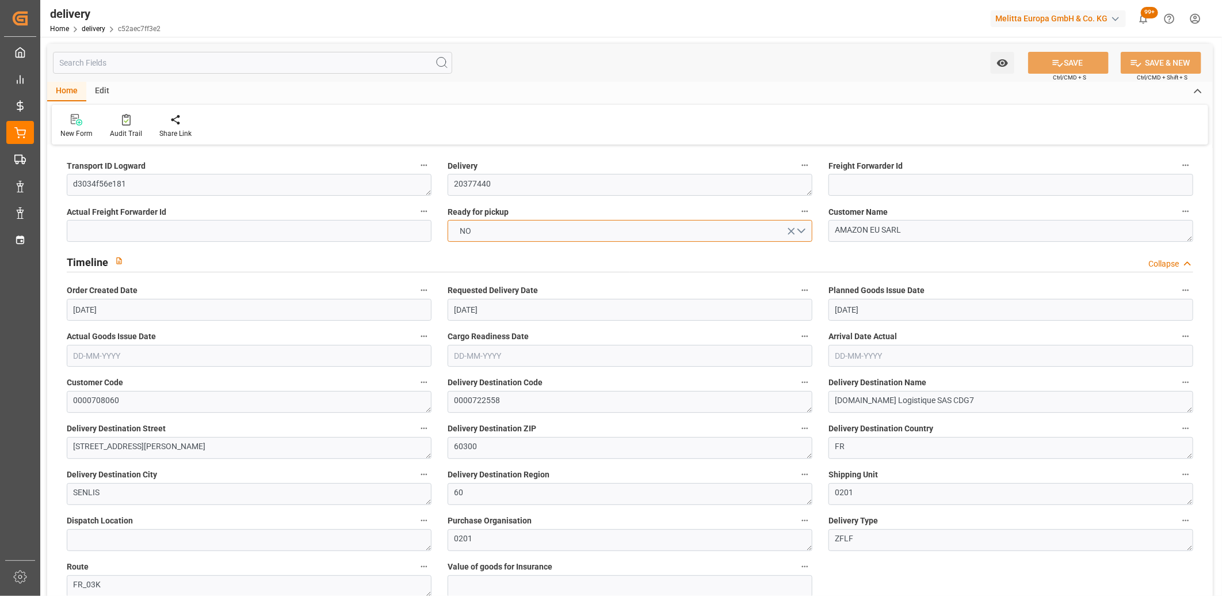
click at [800, 232] on button "NO" at bounding box center [630, 231] width 365 height 22
click at [645, 228] on div "YES" at bounding box center [630, 234] width 364 height 24
click at [1054, 58] on icon at bounding box center [1058, 63] width 12 height 12
type input "87.4"
type input "146"
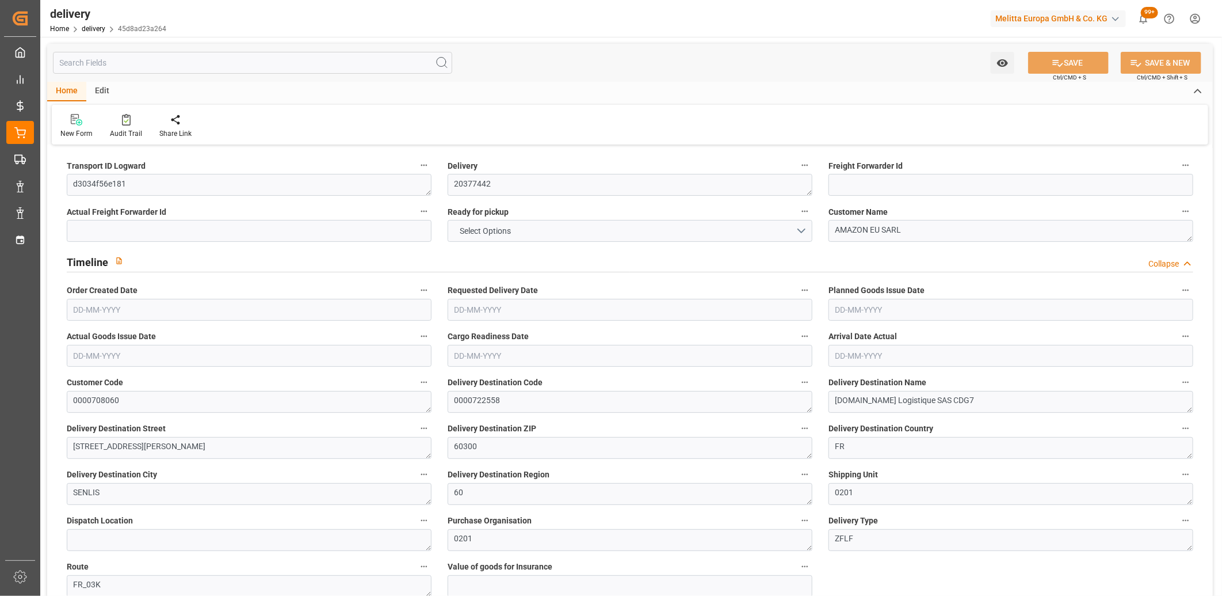
type input "675.64"
type input "95"
type input "1"
type input "0"
type input "1"
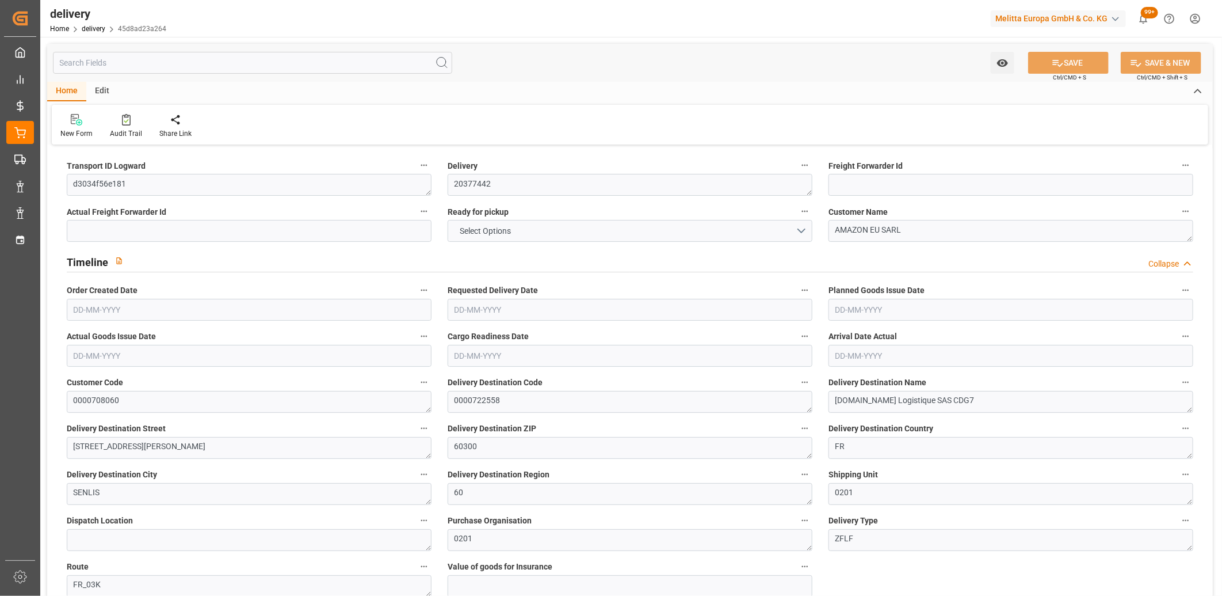
type input "0"
type input "25.5911"
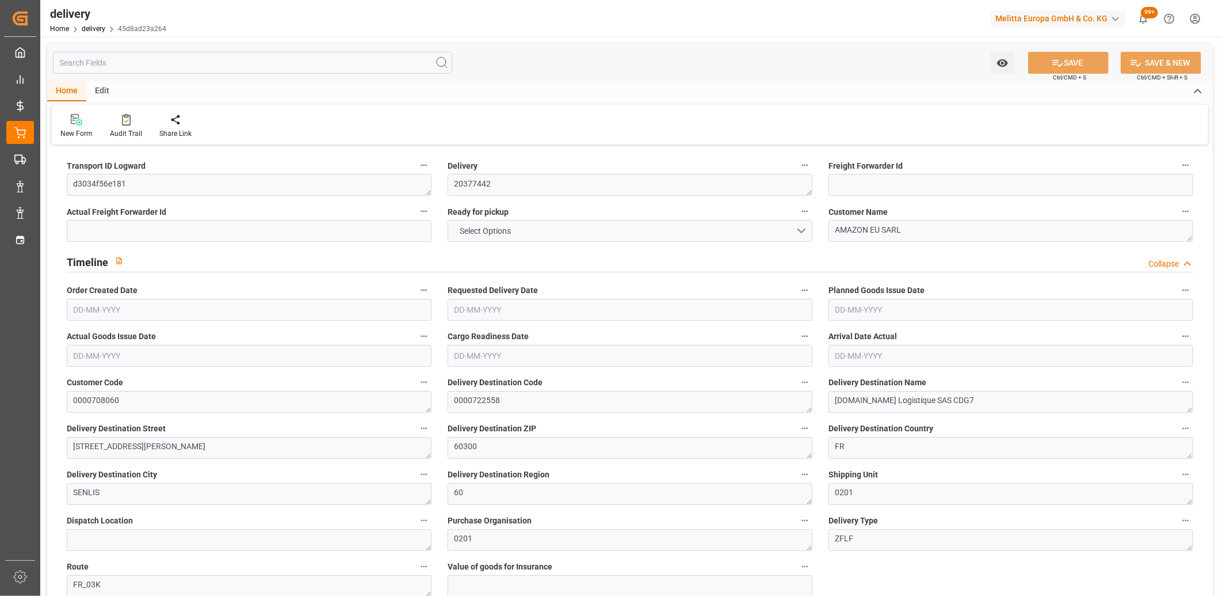
type input "0"
type input "34.2"
type input "1.5"
type input "1.3"
type input "0"
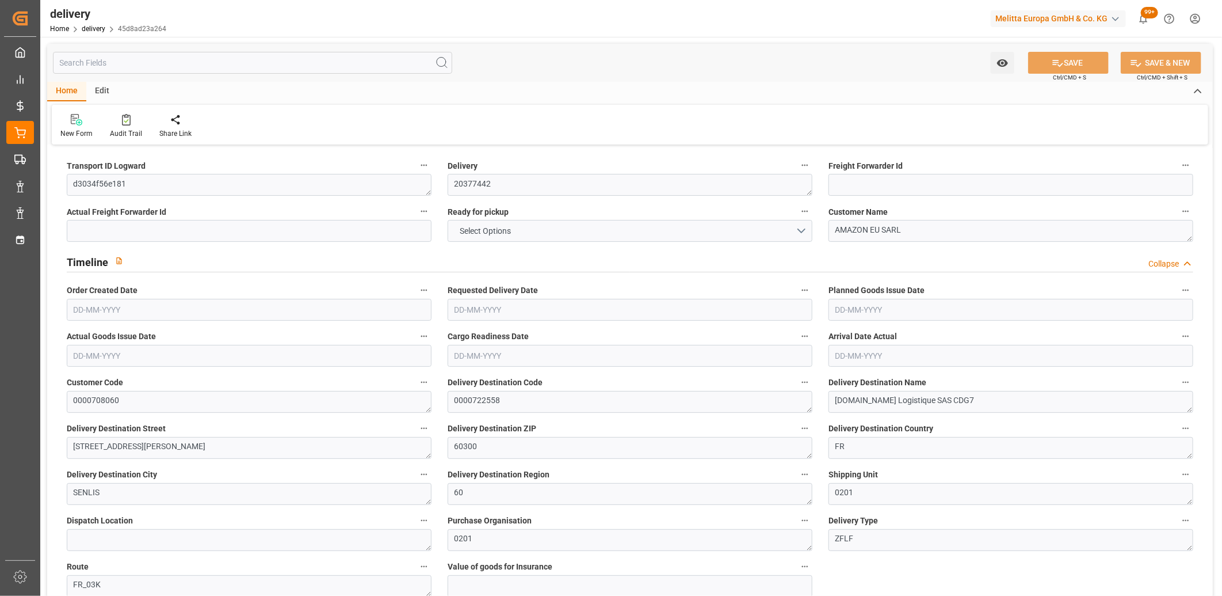
type input "1.5"
type input "115.52"
type input "101"
type input "148.371"
type input "0.0095"
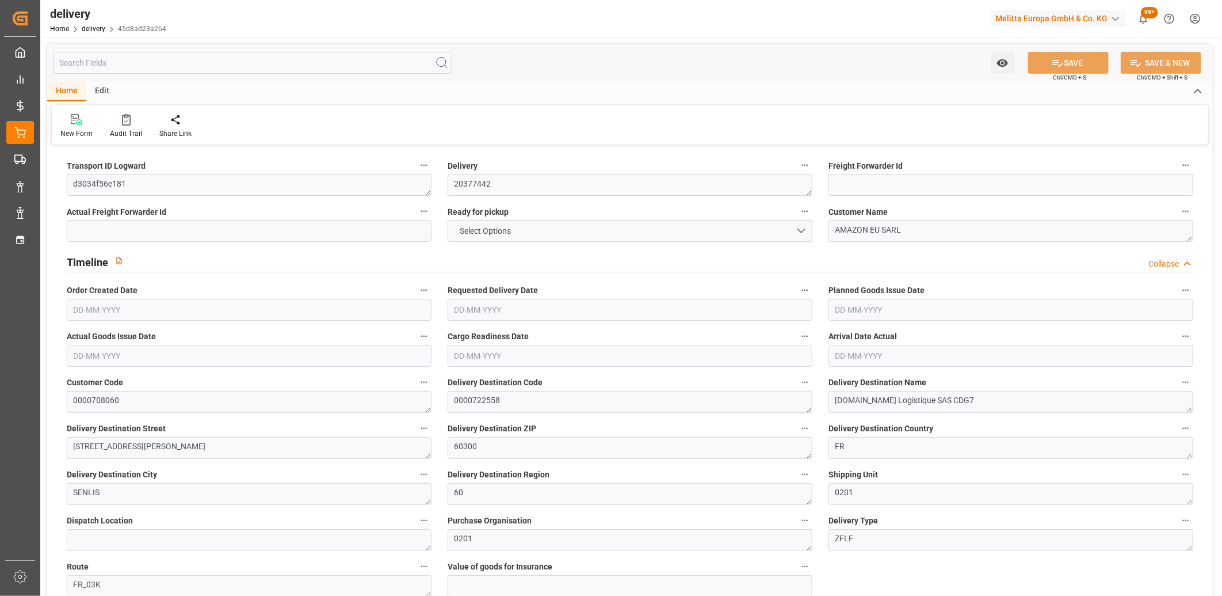
type input "0"
type input "03-09-2025"
type input "10-09-2025"
type input "08-09-2025"
type input "03-09-2025 11:01"
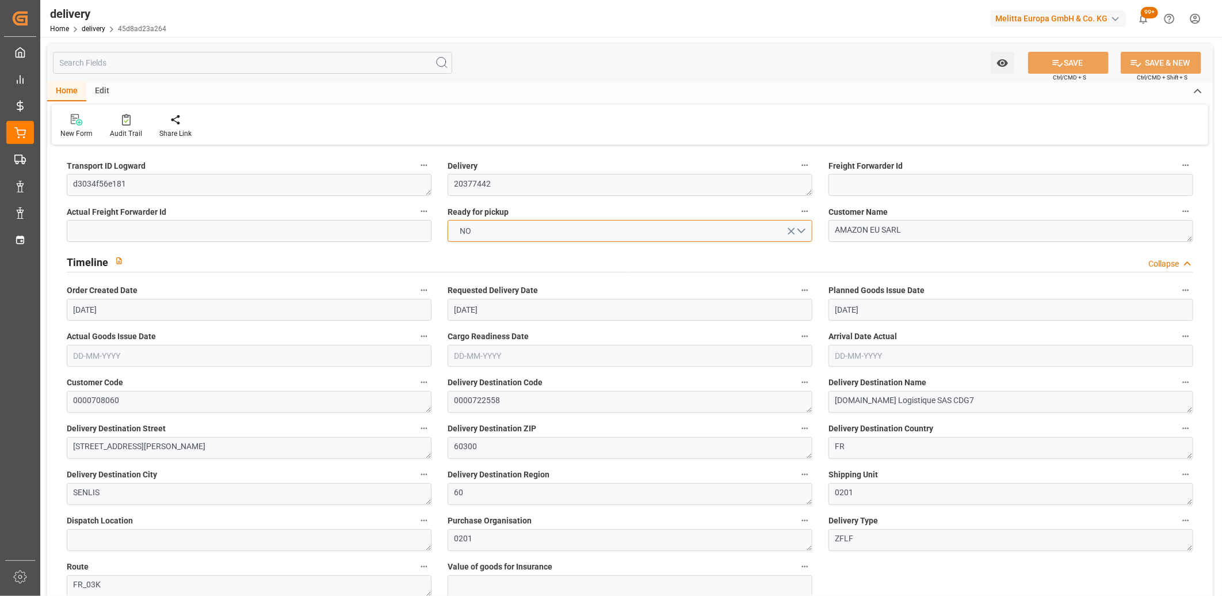
click at [505, 230] on button "NO" at bounding box center [630, 231] width 365 height 22
click at [505, 230] on div "YES" at bounding box center [630, 234] width 364 height 24
click at [1071, 60] on button "SAVE" at bounding box center [1068, 63] width 81 height 22
type input "2"
type input "725.658"
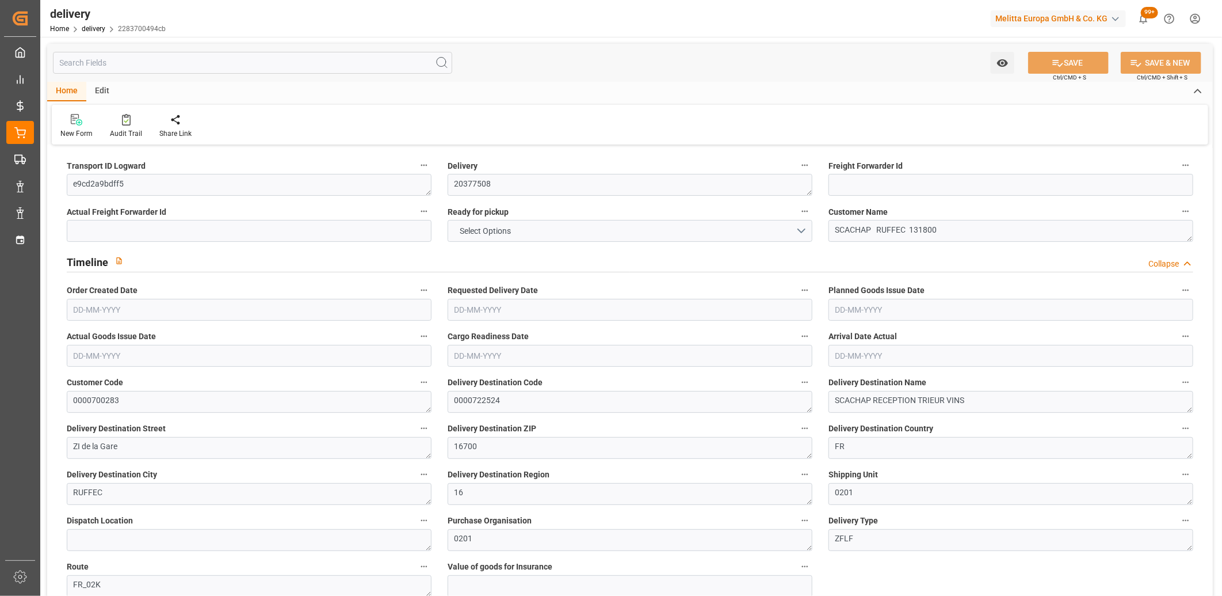
type input "1194.442"
type input "4412.006"
type input "321"
type input "13"
type input "3"
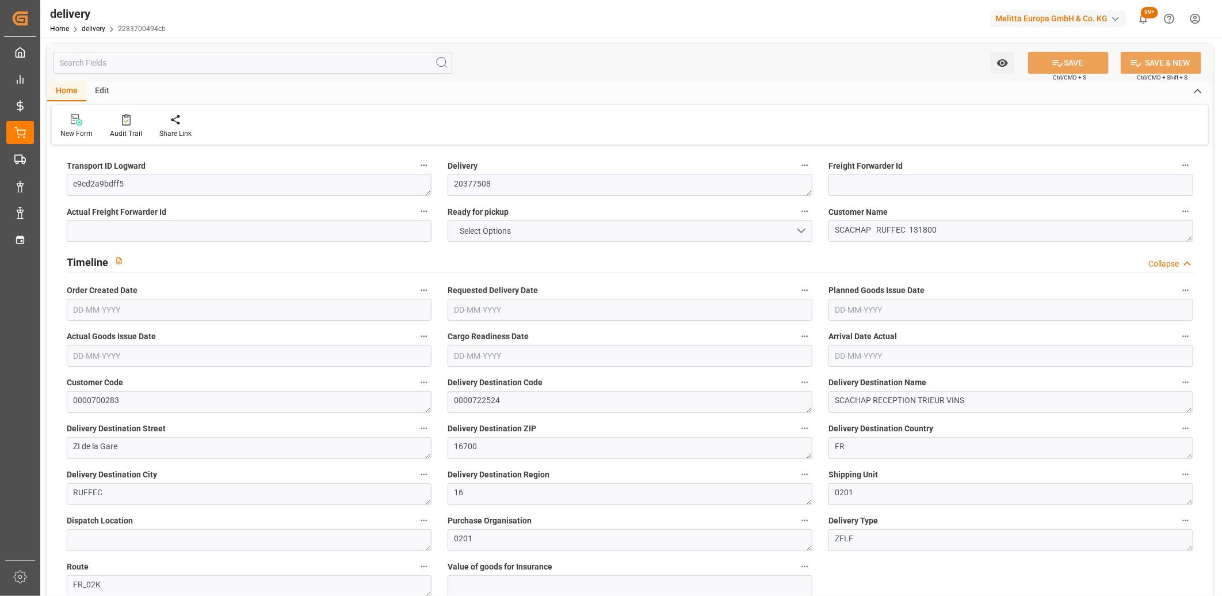
type input "5"
type input "0"
type input "184.7813"
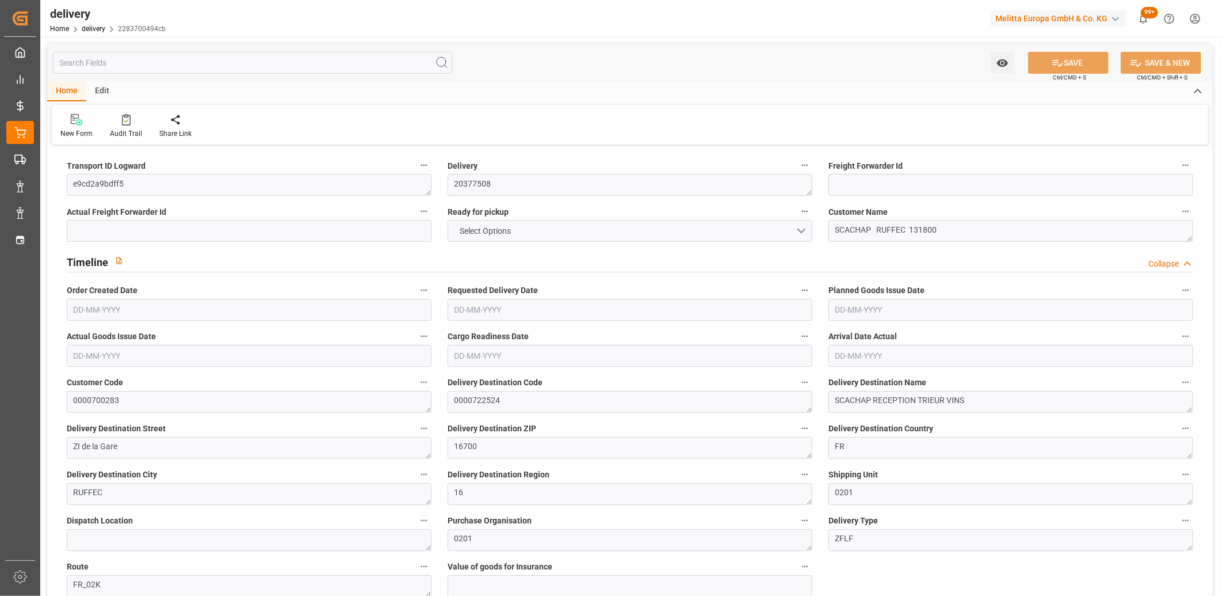
type input "184.7813"
type input "7.35"
type input "115.56"
type input "1.5"
type input "1.3"
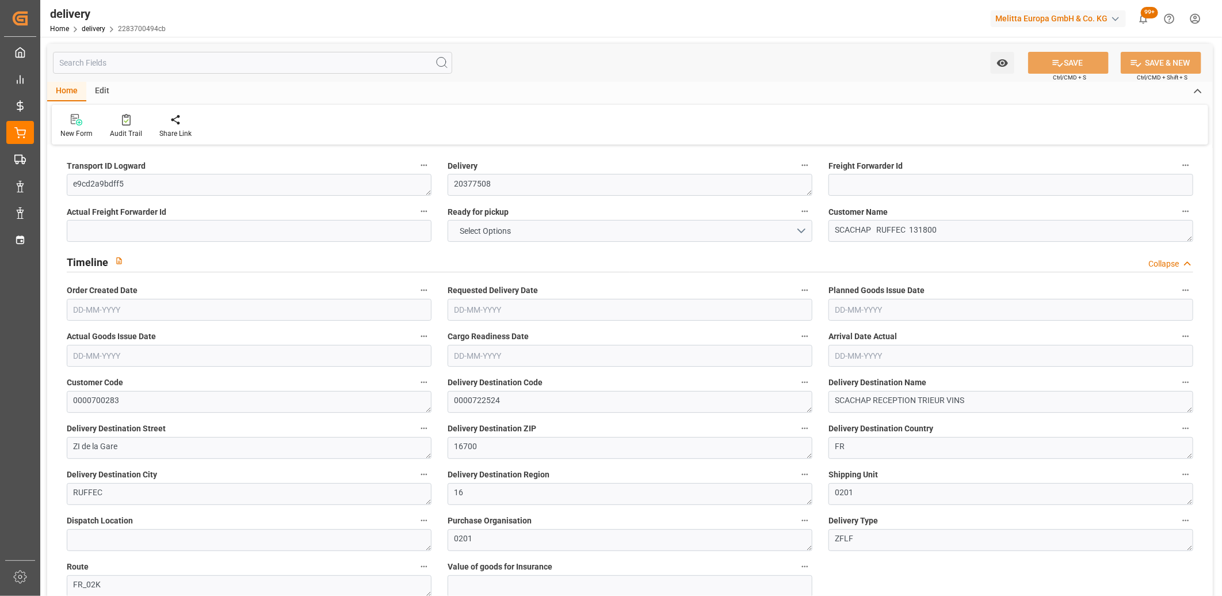
type input "0"
type input "19.5"
type input "877.186"
type input "101"
type input "5296.0222"
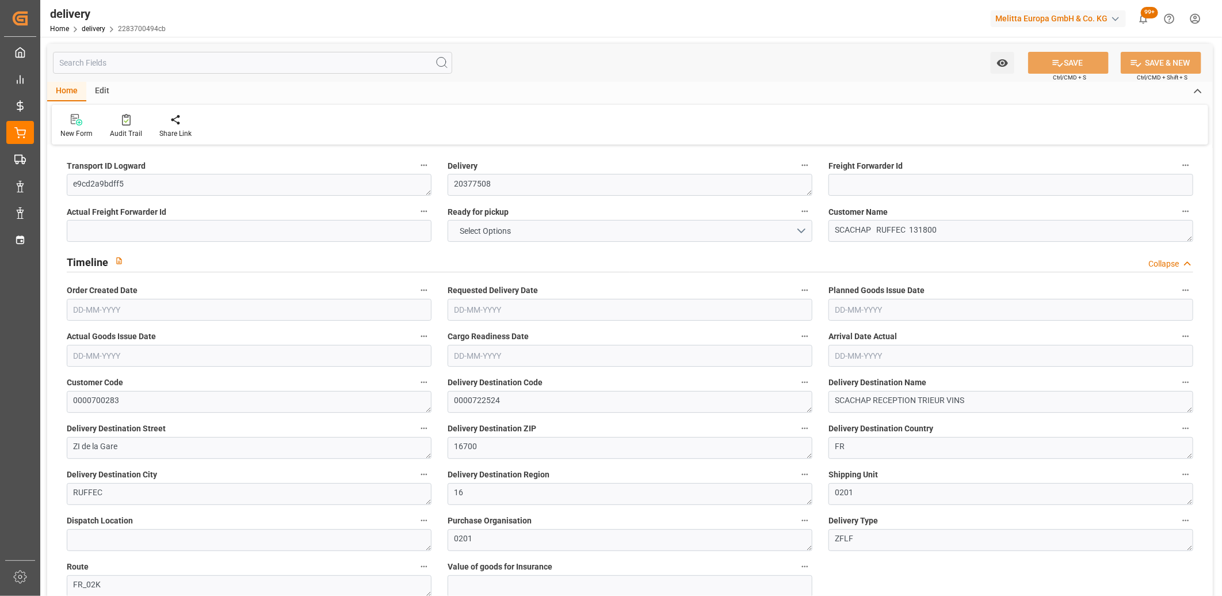
type input "0.3397"
type input "0"
type input "[DATE]"
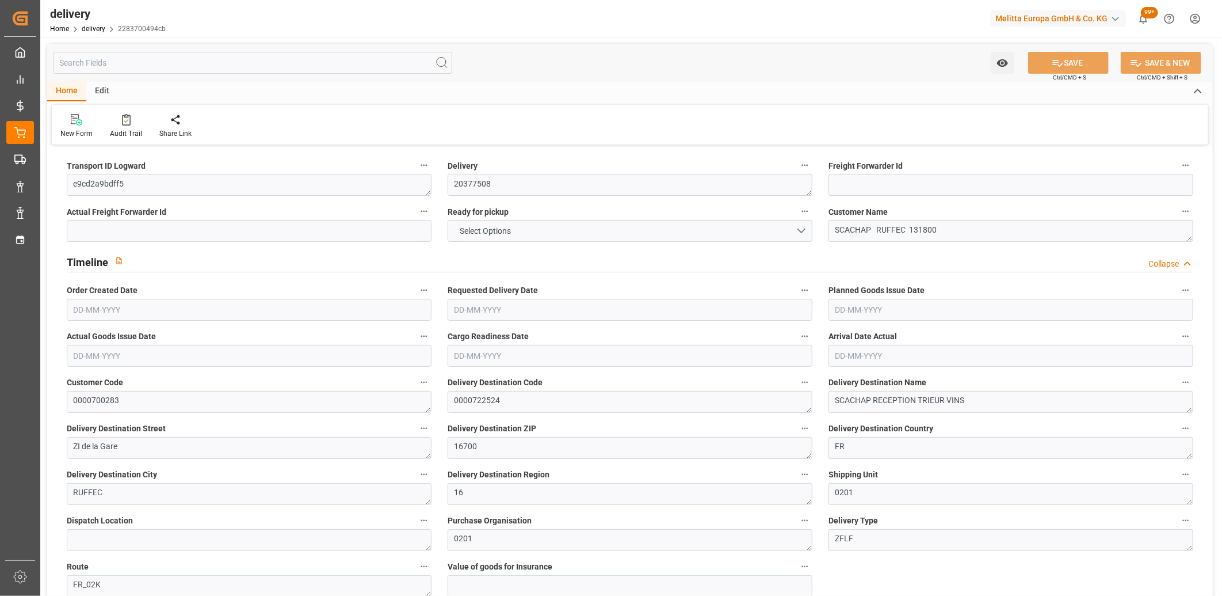
type input "[DATE] 11:00"
click at [525, 232] on button "NO" at bounding box center [630, 231] width 365 height 22
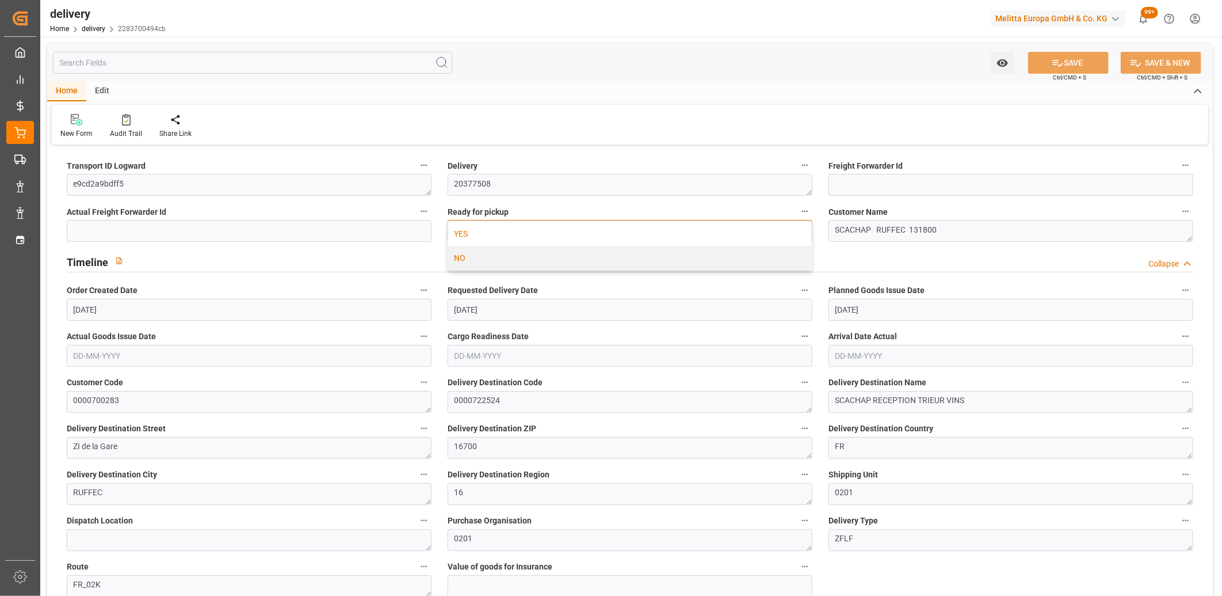
click at [525, 232] on div "YES" at bounding box center [630, 234] width 364 height 24
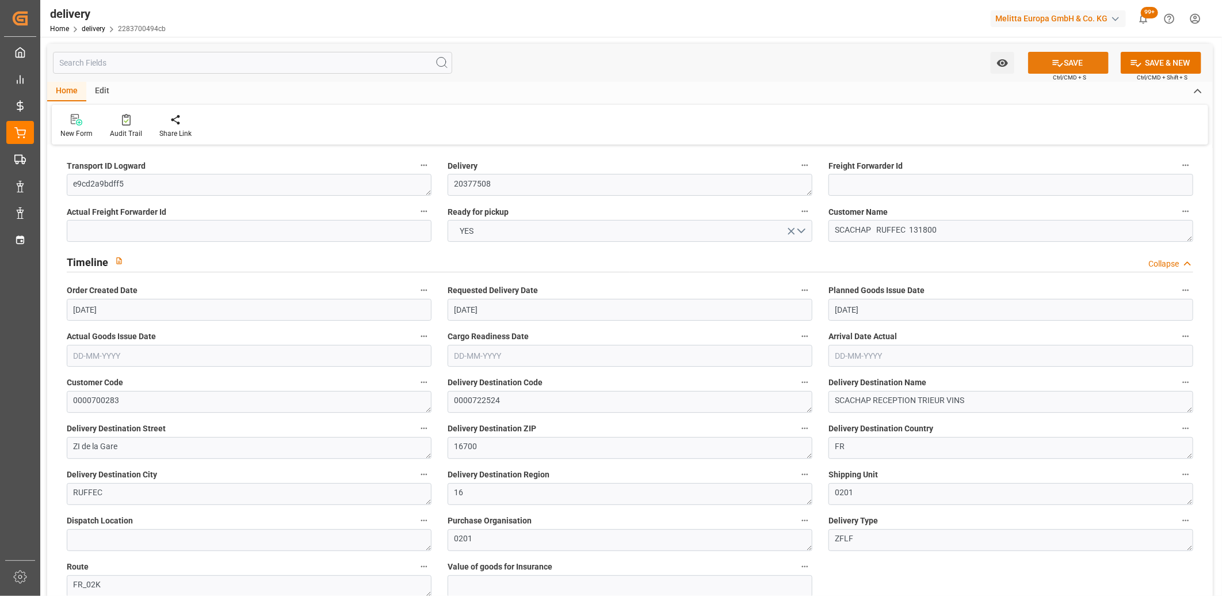
click at [1062, 61] on button "SAVE" at bounding box center [1068, 63] width 81 height 22
